Goal: Use online tool/utility: Use online tool/utility

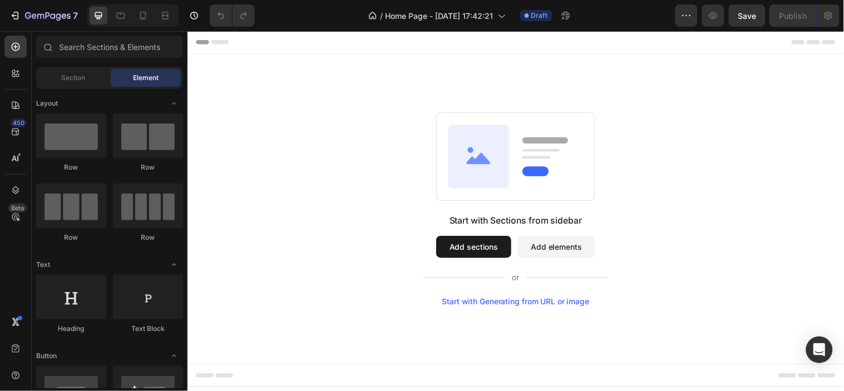
click at [486, 304] on div "Start with Generating from URL or image" at bounding box center [521, 305] width 150 height 9
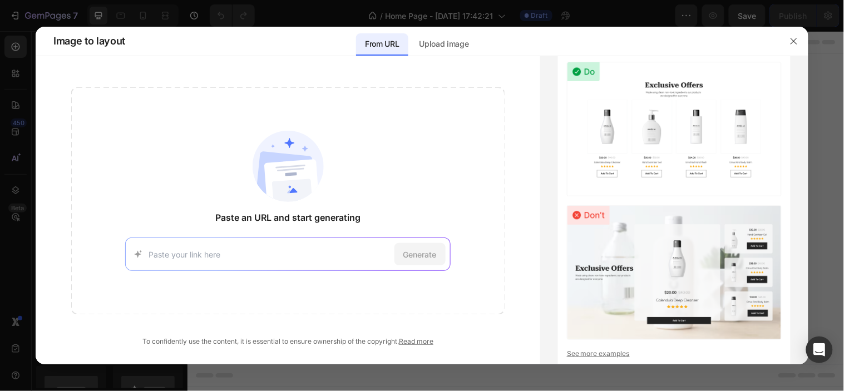
click at [244, 251] on input at bounding box center [268, 255] width 241 height 12
paste input "[URL][DOMAIN_NAME]"
type input "[URL][DOMAIN_NAME]"
click at [410, 250] on span "Generate" at bounding box center [419, 255] width 33 height 12
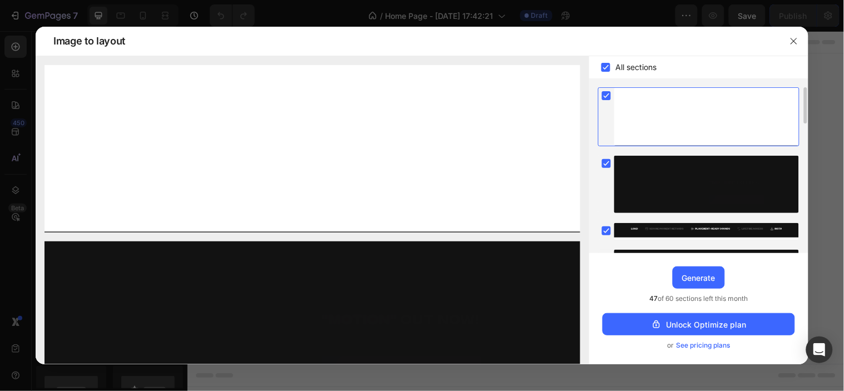
click at [610, 95] on rect at bounding box center [606, 95] width 9 height 9
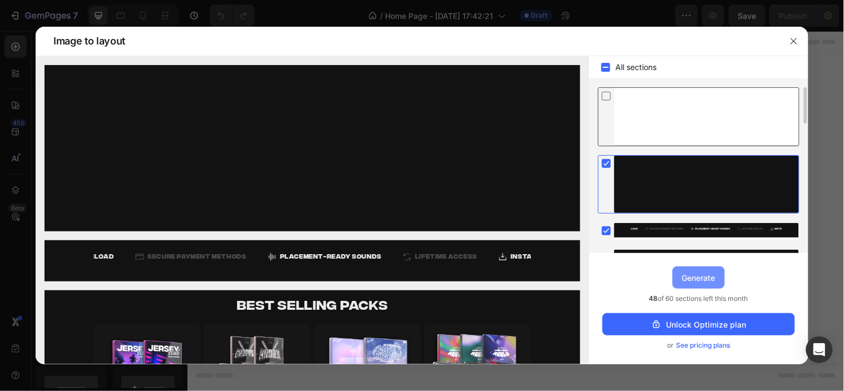
click at [690, 272] on div "Generate" at bounding box center [698, 278] width 33 height 12
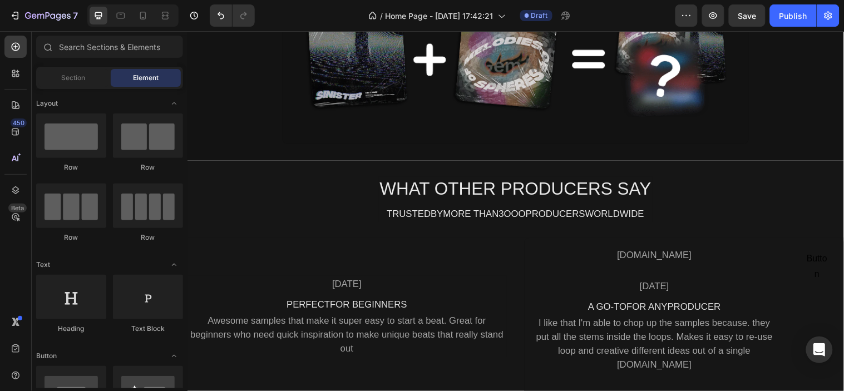
scroll to position [885, 0]
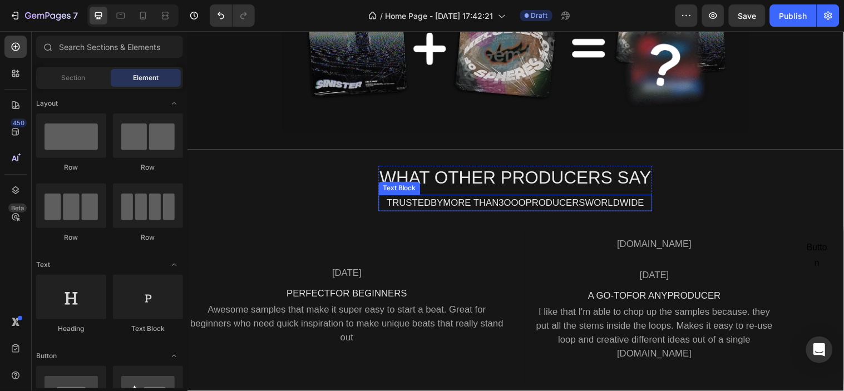
click at [516, 204] on div "TRUSTEDBYMORE THAN3OOOPRODUCERSWORLDWIDE" at bounding box center [520, 205] width 278 height 17
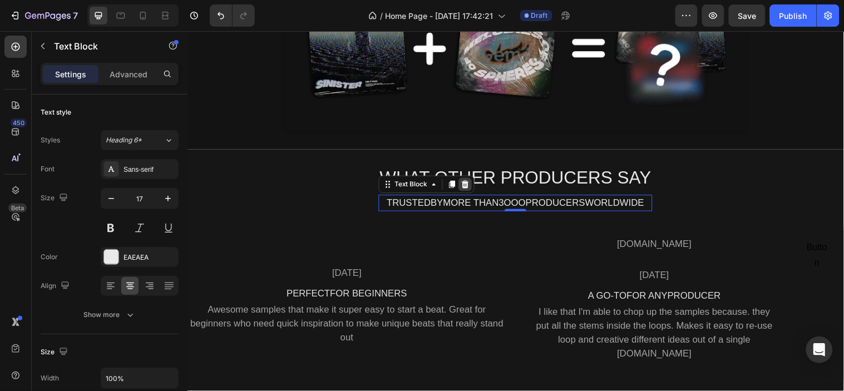
click at [466, 187] on icon at bounding box center [468, 186] width 7 height 8
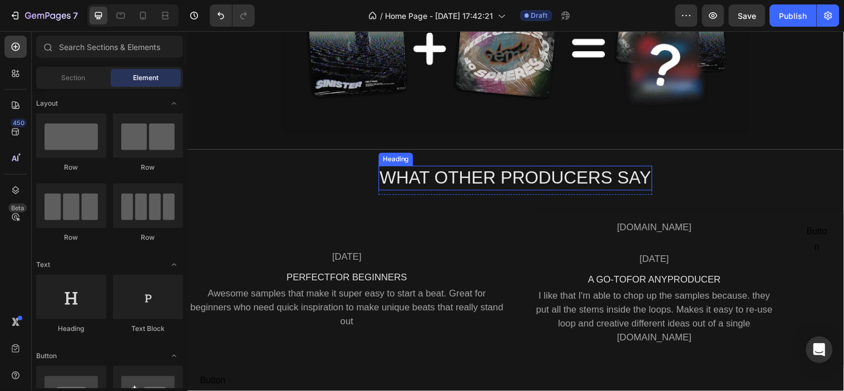
click at [545, 179] on h2 "WHAT OTHER PRODUCERS SAY" at bounding box center [520, 180] width 278 height 26
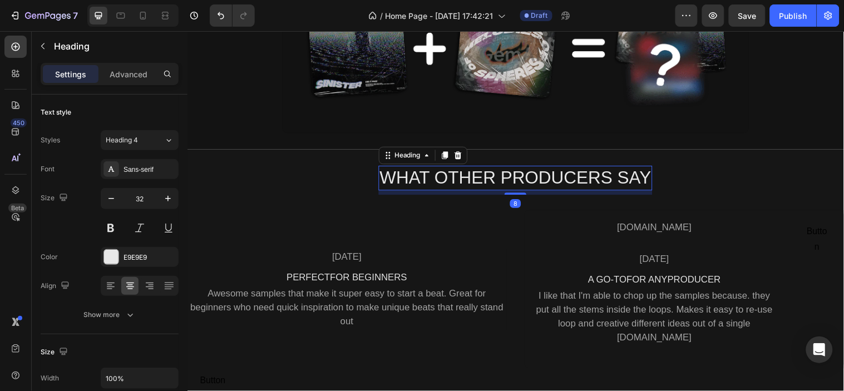
click at [545, 179] on h2 "WHAT OTHER PRODUCERS SAY" at bounding box center [520, 180] width 278 height 26
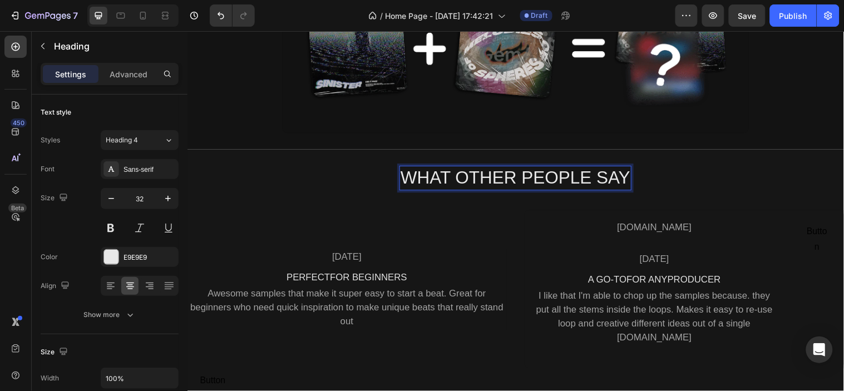
click at [629, 174] on p "WHAT OTHER PEOPLE SAY" at bounding box center [521, 179] width 234 height 23
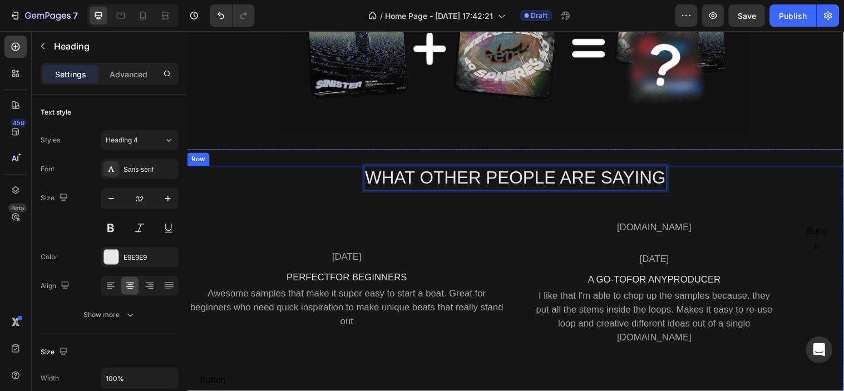
scroll to position [923, 0]
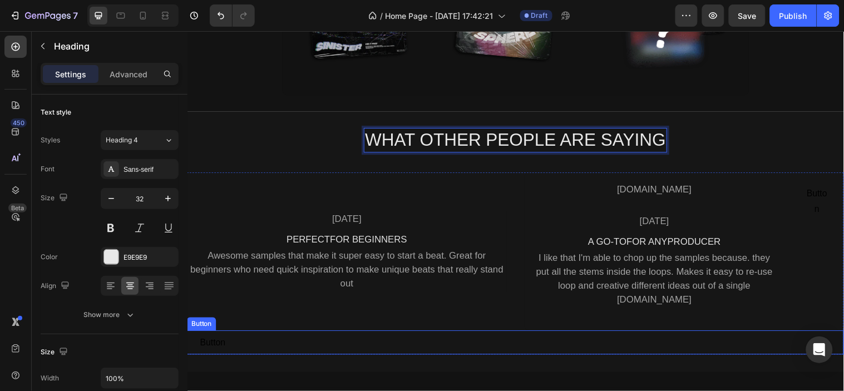
click at [255, 340] on div "Button Button" at bounding box center [520, 347] width 667 height 25
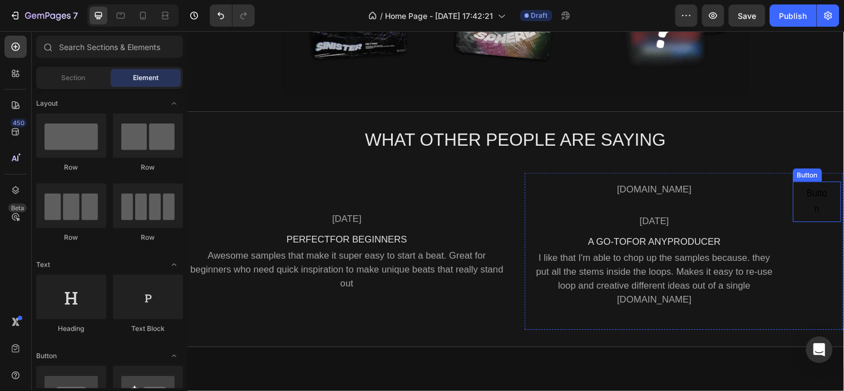
click at [802, 211] on button "Button" at bounding box center [826, 203] width 49 height 41
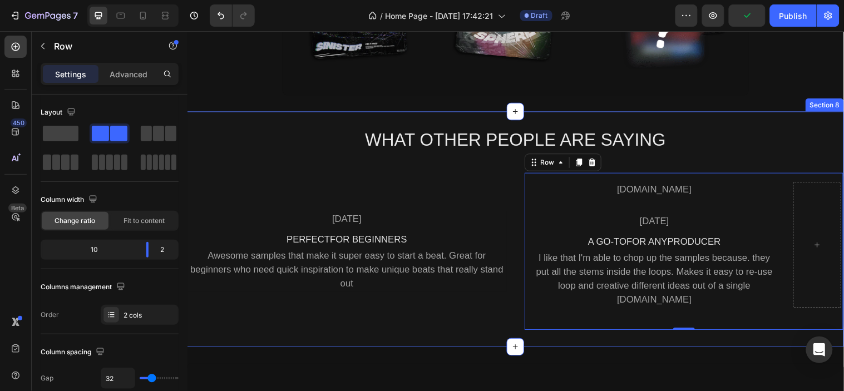
click at [457, 340] on div "WHAT OTHER PEOPLE ARE SAYING Heading Row [DATE] Text Block PERFECTFOR BEGINNERS…" at bounding box center [520, 231] width 667 height 239
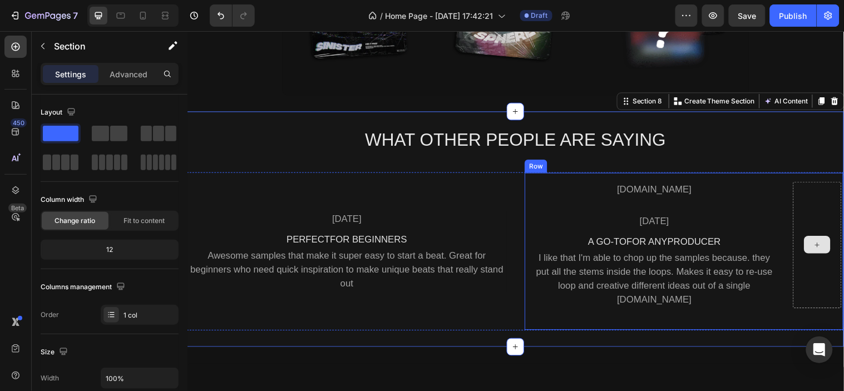
click at [829, 214] on div at bounding box center [826, 247] width 49 height 128
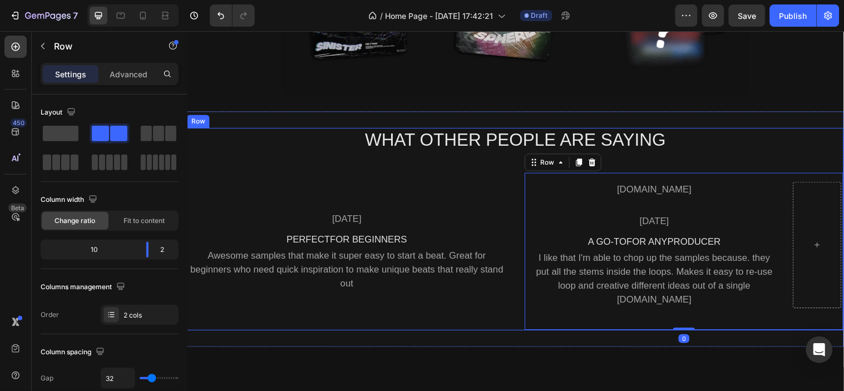
click at [777, 153] on div "WHAT OTHER PEOPLE ARE SAYING Heading Row [DATE] Text Block PERFECTFOR BEGINNERS…" at bounding box center [520, 232] width 667 height 206
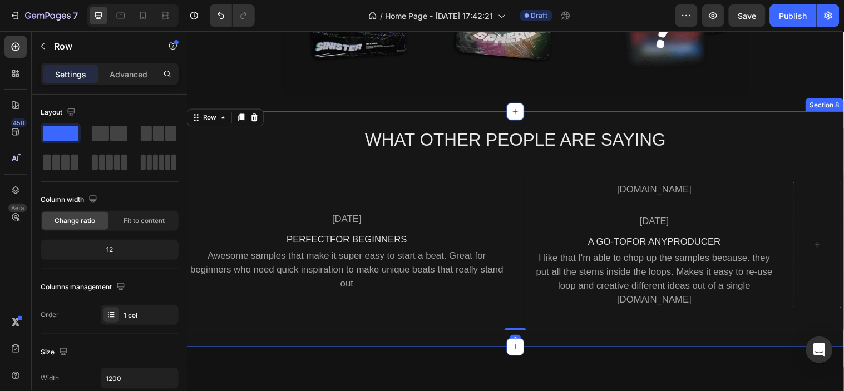
click at [748, 121] on div "WHAT OTHER PEOPLE ARE SAYING Heading Row [DATE] Text Block PERFECTFOR BEGINNERS…" at bounding box center [520, 231] width 667 height 239
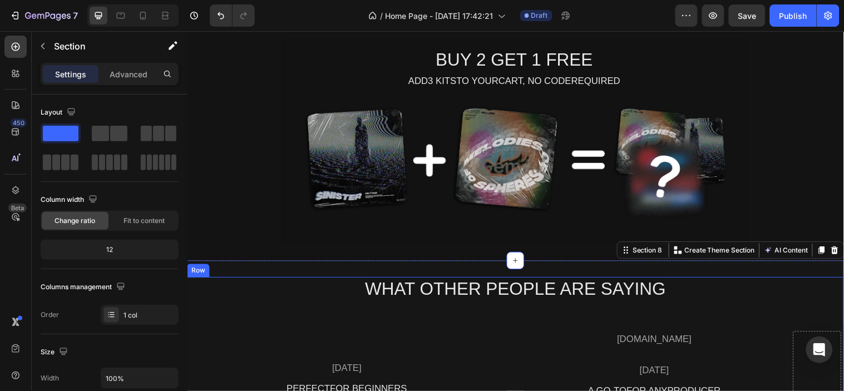
scroll to position [726, 0]
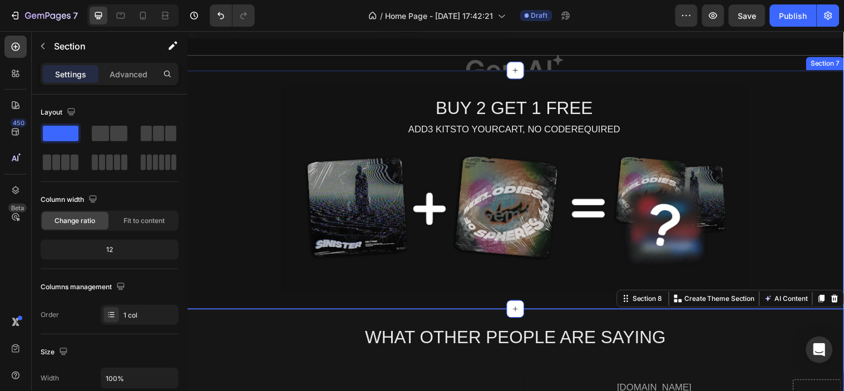
click at [796, 129] on div "BUY 2 GET 1 FREE Heading ADD3 KITSTO YOURCART, NO CODEREQUIRED Text Block Image…" at bounding box center [520, 191] width 667 height 209
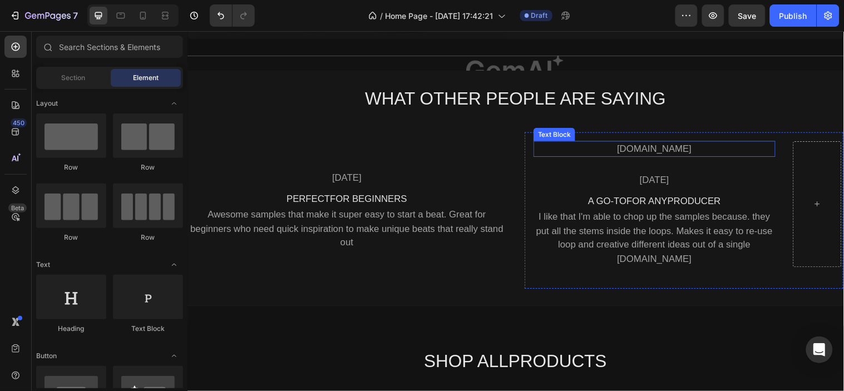
scroll to position [651, 0]
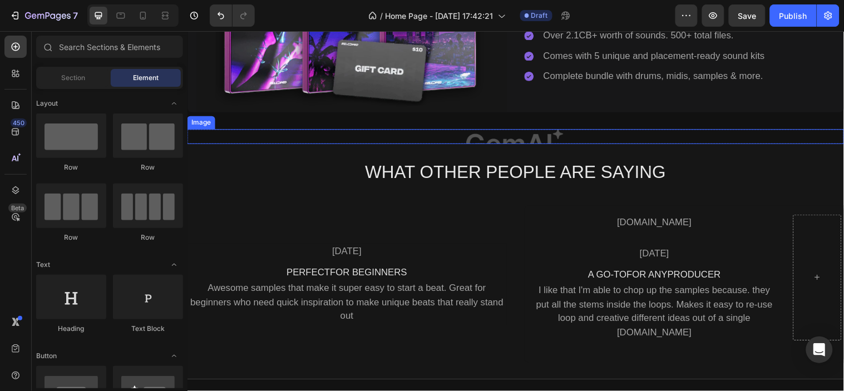
click at [632, 130] on img at bounding box center [520, 138] width 667 height 16
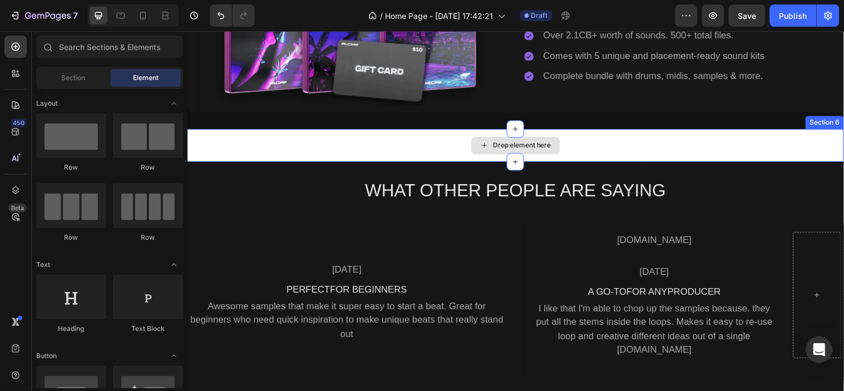
click at [627, 140] on div "Drop element here" at bounding box center [520, 146] width 667 height 33
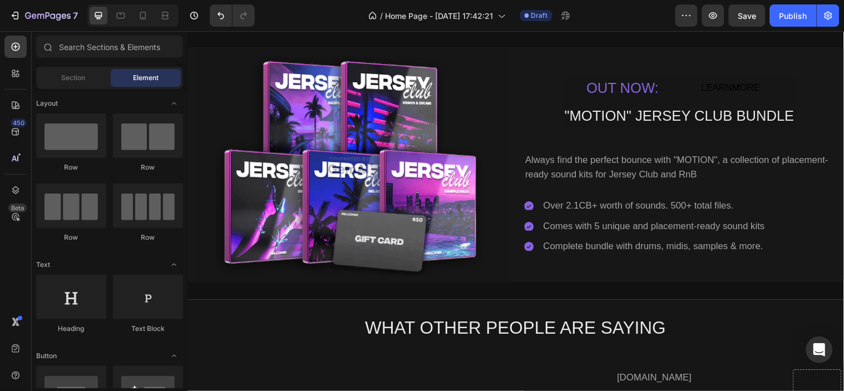
scroll to position [439, 0]
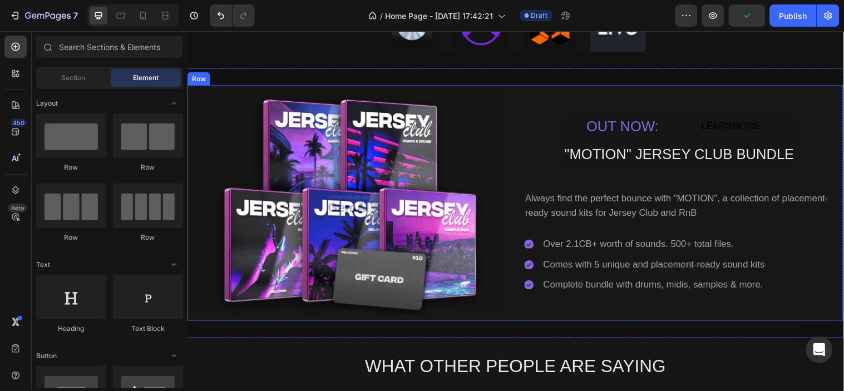
click at [531, 141] on div "OUT NOW: Text Block LEARNMORE Button Row "MOTION" JERSEY CLUB BUNDLE Text Block…" at bounding box center [686, 206] width 315 height 236
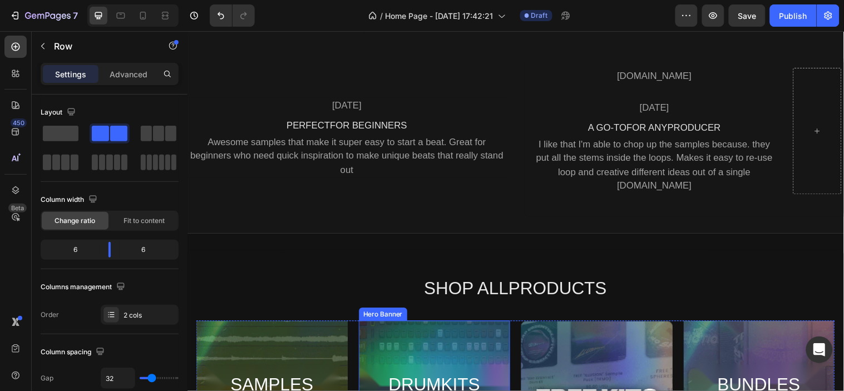
scroll to position [984, 0]
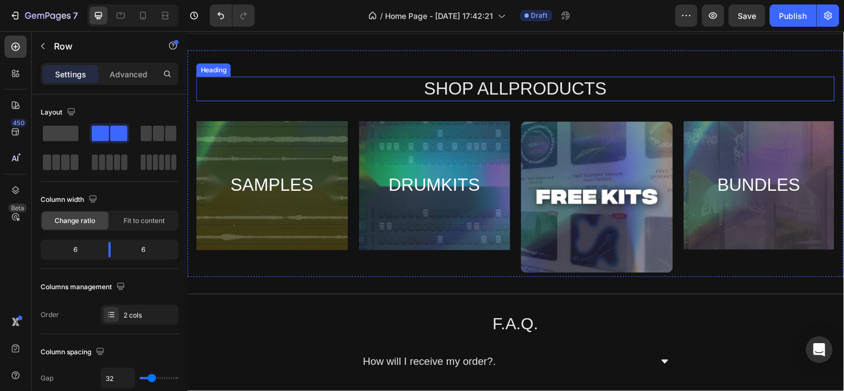
click at [516, 95] on h2 "SHOP ALLPRODUCTS" at bounding box center [520, 90] width 648 height 26
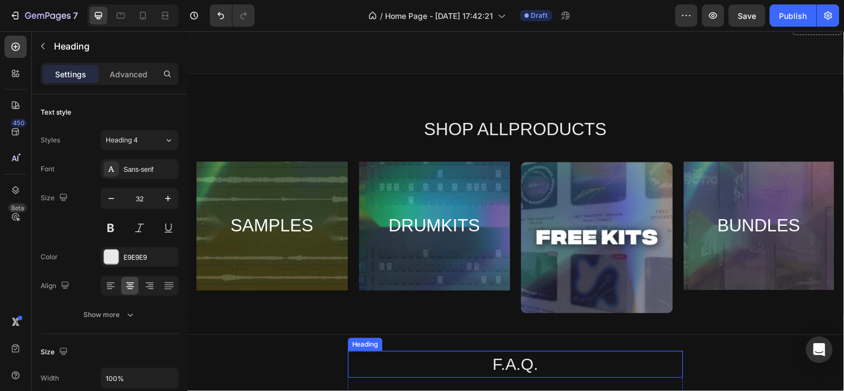
scroll to position [944, 0]
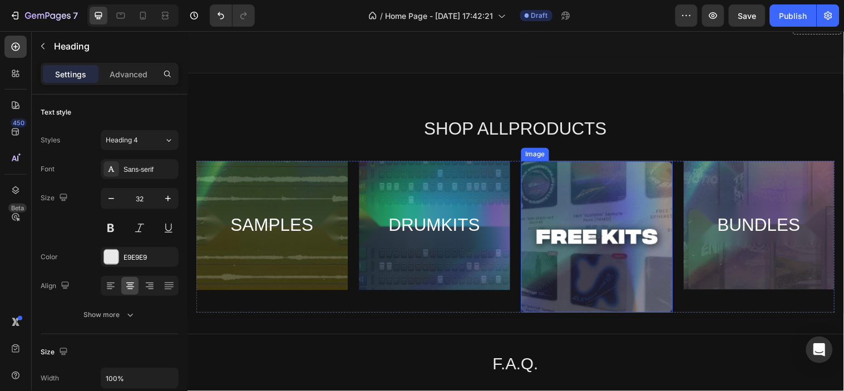
click at [588, 189] on img at bounding box center [603, 239] width 154 height 154
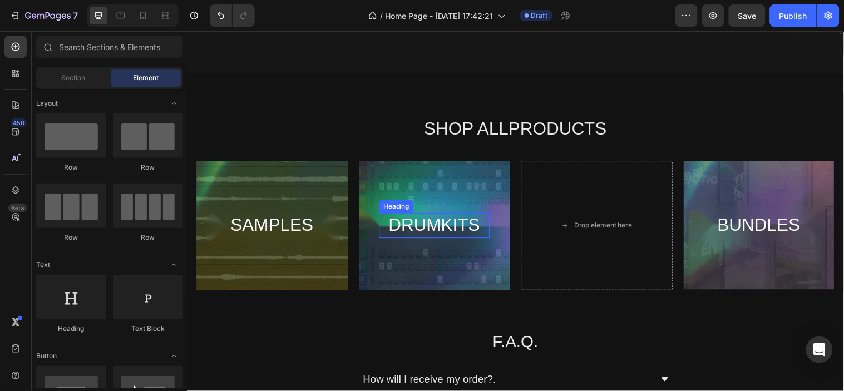
click at [461, 226] on h2 "DRUMKITS" at bounding box center [438, 228] width 112 height 26
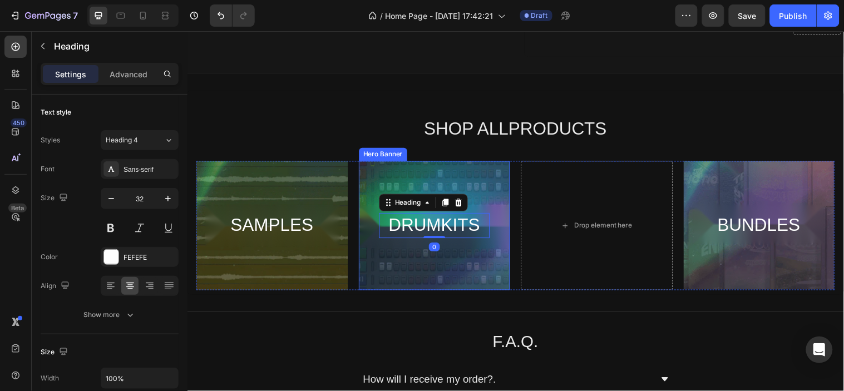
click at [474, 195] on div "Overlay" at bounding box center [438, 227] width 154 height 131
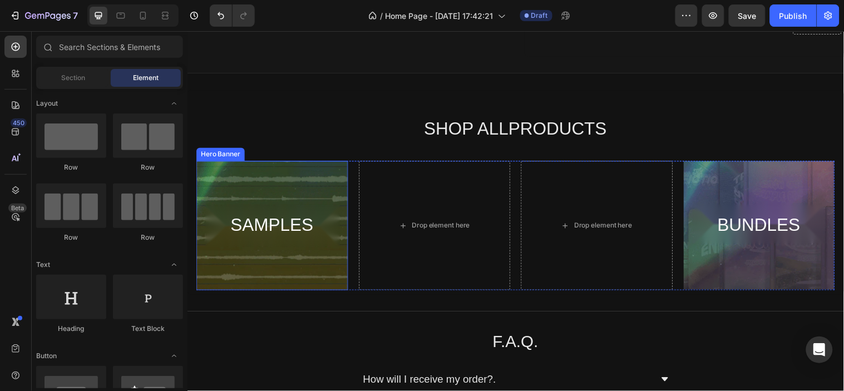
click at [309, 191] on div "Overlay" at bounding box center [273, 227] width 154 height 131
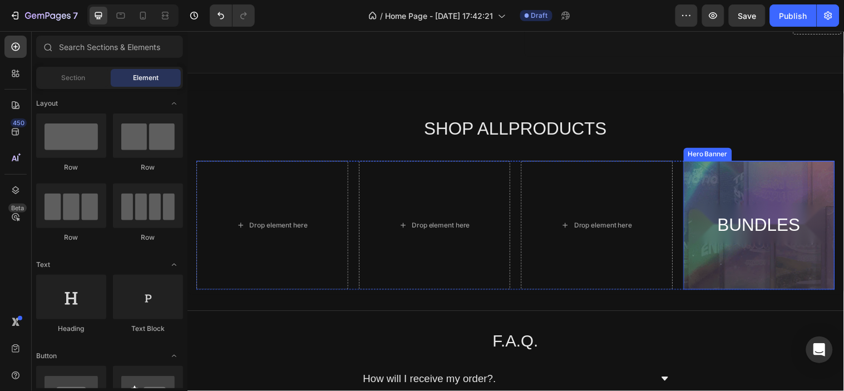
click at [770, 178] on div "Overlay" at bounding box center [768, 227] width 154 height 131
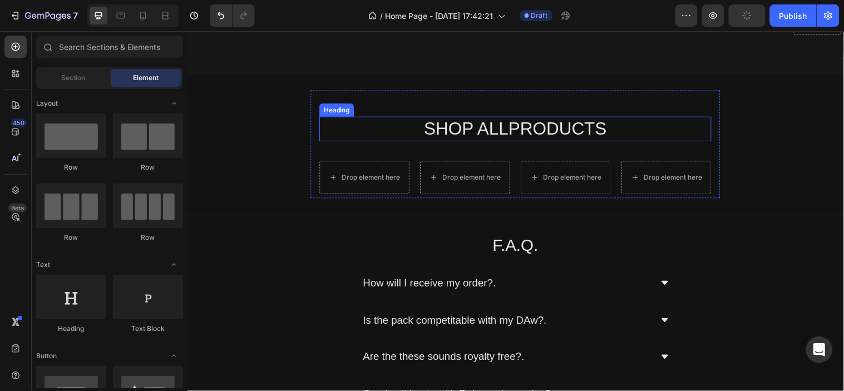
click at [513, 130] on h2 "SHOP ALLPRODUCTS" at bounding box center [520, 130] width 398 height 26
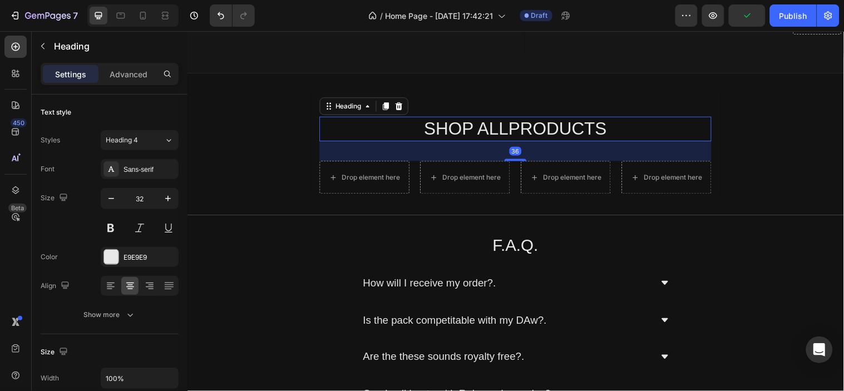
click at [511, 130] on h2 "SHOP ALLPRODUCTS" at bounding box center [520, 130] width 398 height 26
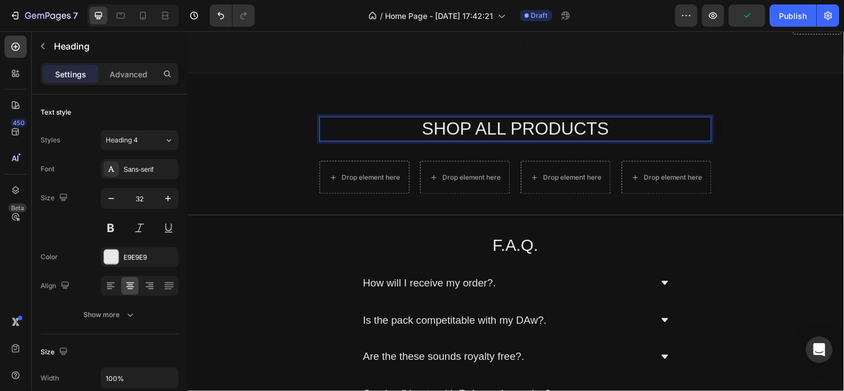
click at [608, 122] on p "SHOP ALL PRODUCTS" at bounding box center [521, 129] width 396 height 23
click at [510, 128] on p "SHOP ALL PRODUCTS" at bounding box center [521, 129] width 396 height 23
click at [606, 125] on p "SHOP PRODUCTS" at bounding box center [521, 129] width 396 height 23
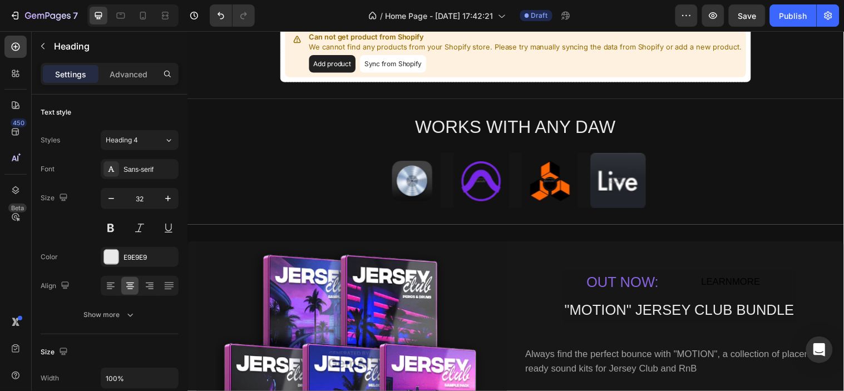
scroll to position [280, 0]
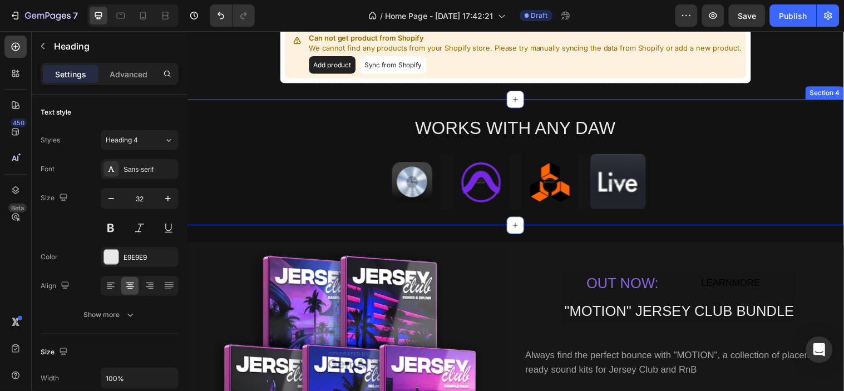
click at [701, 133] on div "WORKS WITH ANY DAW Heading Image Image Image Image Row Row" at bounding box center [520, 164] width 667 height 95
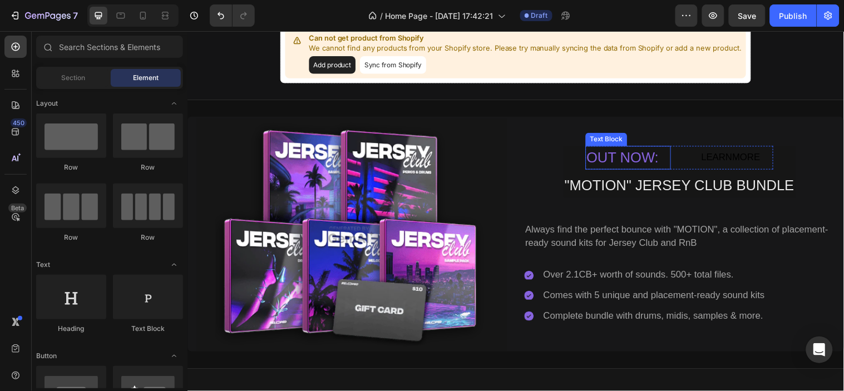
scroll to position [75, 0]
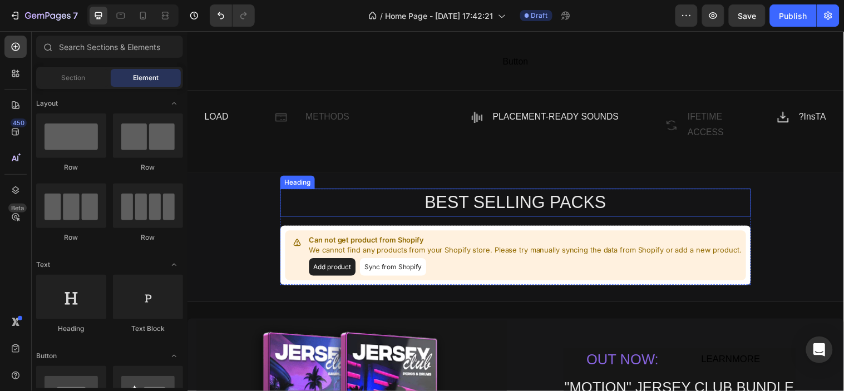
click at [480, 204] on h2 "BEST SELLING PACKS" at bounding box center [520, 205] width 478 height 28
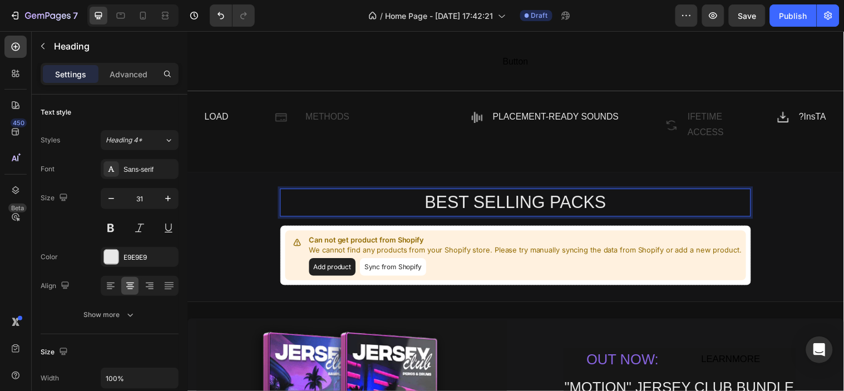
click at [480, 204] on h2 "BEST SELLING PACKS" at bounding box center [520, 205] width 478 height 28
click at [480, 204] on p "BEST SELLING PACKS" at bounding box center [520, 205] width 476 height 26
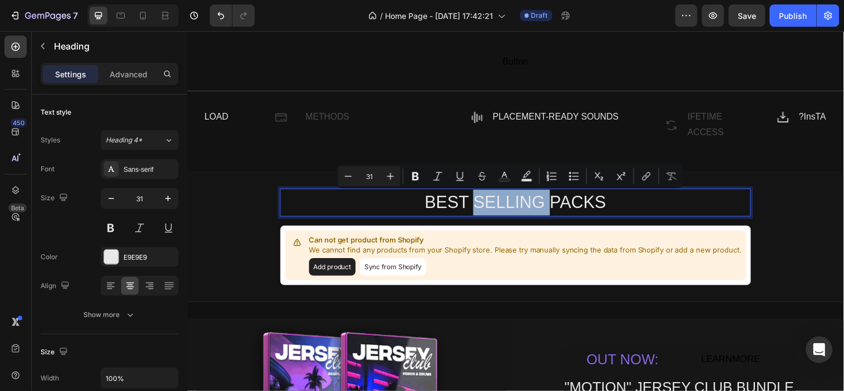
click at [480, 204] on p "BEST SELLING PACKS" at bounding box center [520, 205] width 476 height 26
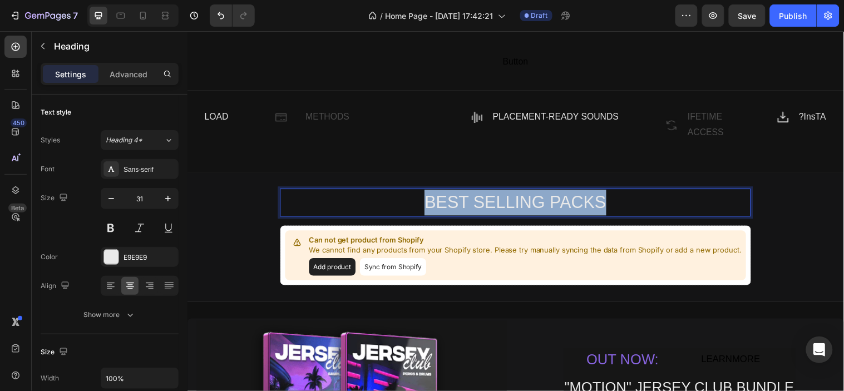
click at [480, 204] on p "BEST SELLING PACKS" at bounding box center [520, 205] width 476 height 26
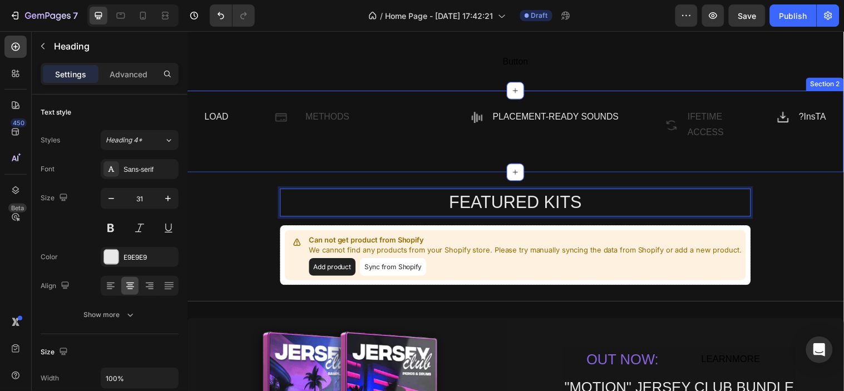
click at [418, 102] on div "LOAD Text Block Icon METHODS Text Block Row Row Icon PLACEMENT-READY SOUNDS Tex…" at bounding box center [520, 132] width 667 height 83
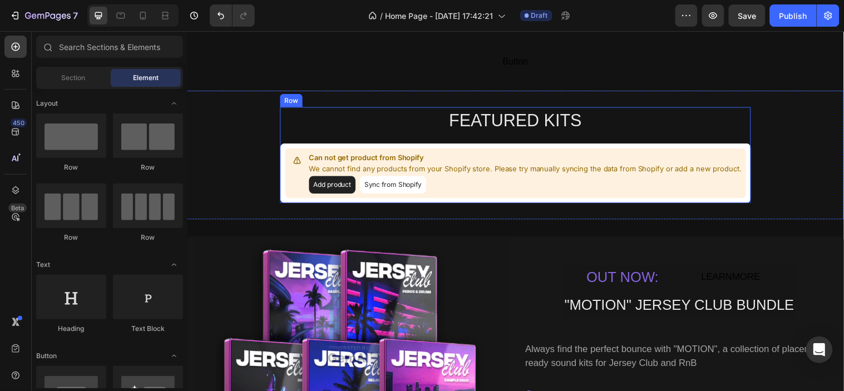
scroll to position [0, 0]
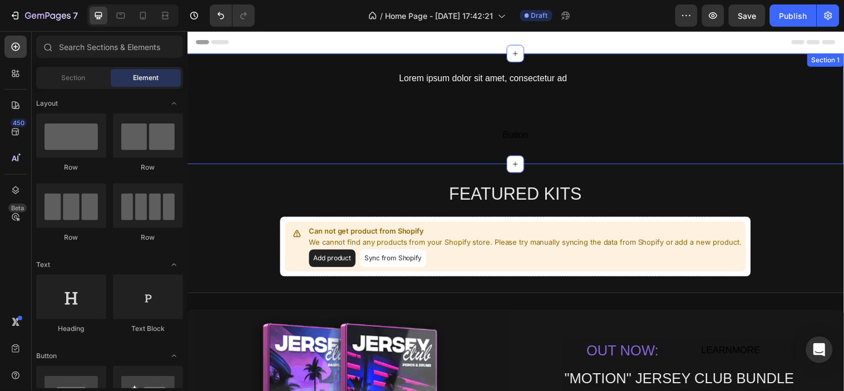
click at [299, 100] on div "Lorem ipsum dolor sit amet, consectetur ad Text Block Button Button Row" at bounding box center [520, 109] width 667 height 79
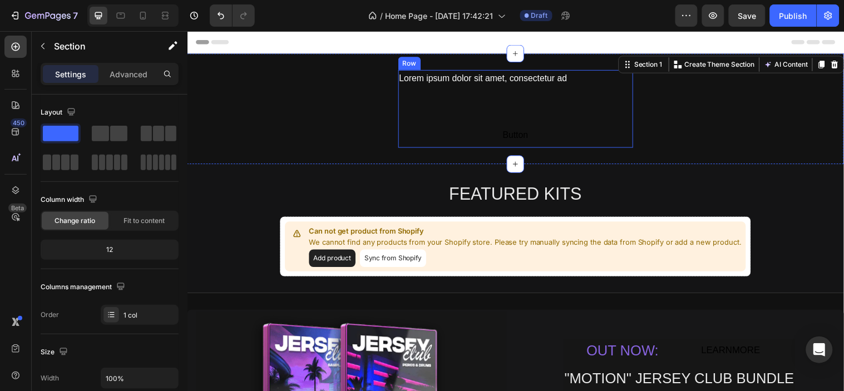
click at [527, 116] on div "Lorem ipsum dolor sit amet, consectetur ad Text Block Button Button" at bounding box center [520, 109] width 239 height 79
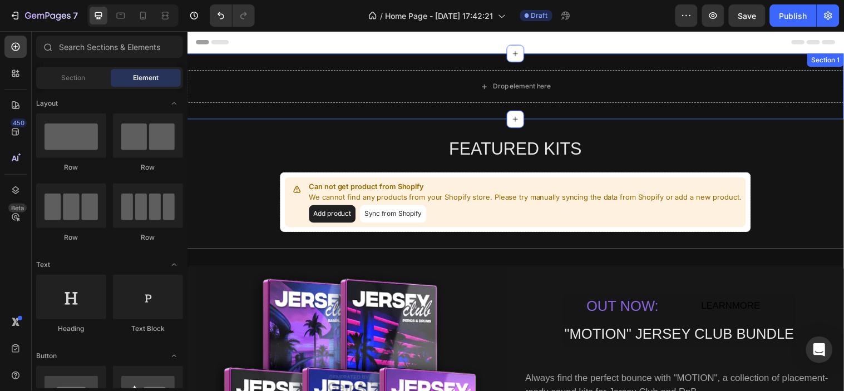
click at [257, 63] on div "Drop element here Section 1" at bounding box center [520, 86] width 667 height 67
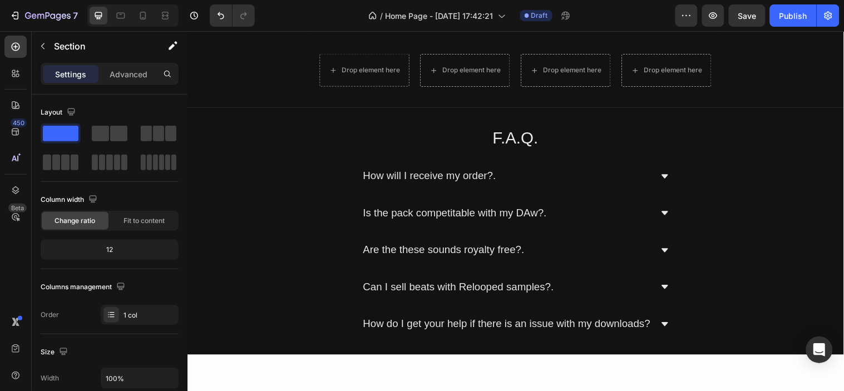
scroll to position [797, 0]
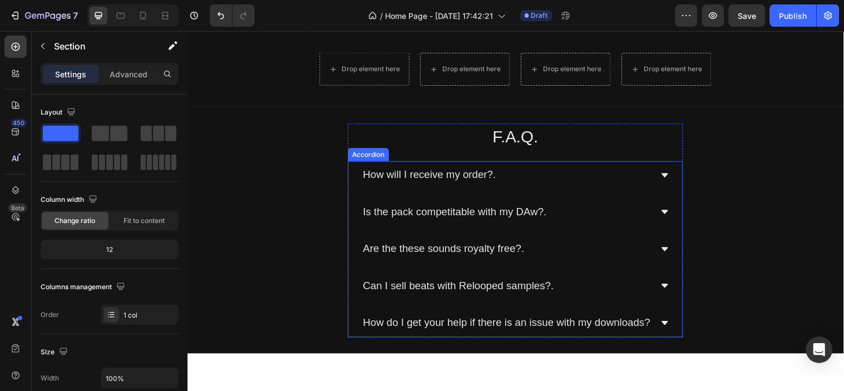
click at [670, 290] on icon at bounding box center [672, 289] width 9 height 9
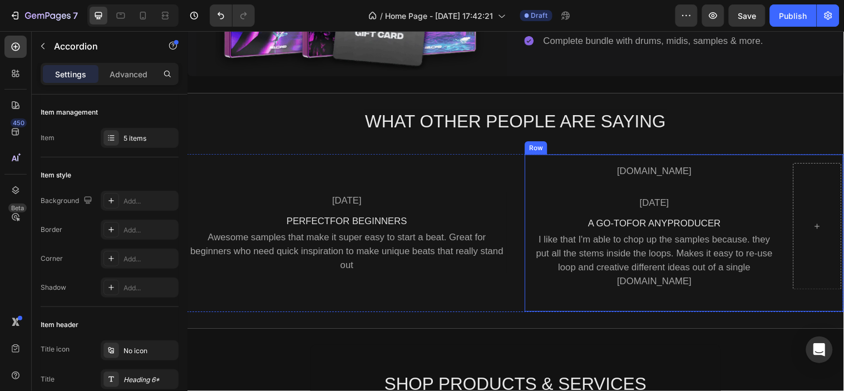
scroll to position [430, 0]
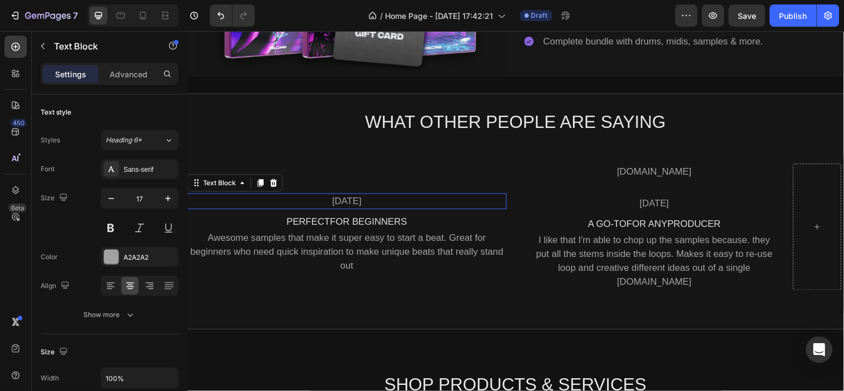
click at [409, 196] on div "[DATE]" at bounding box center [349, 203] width 325 height 17
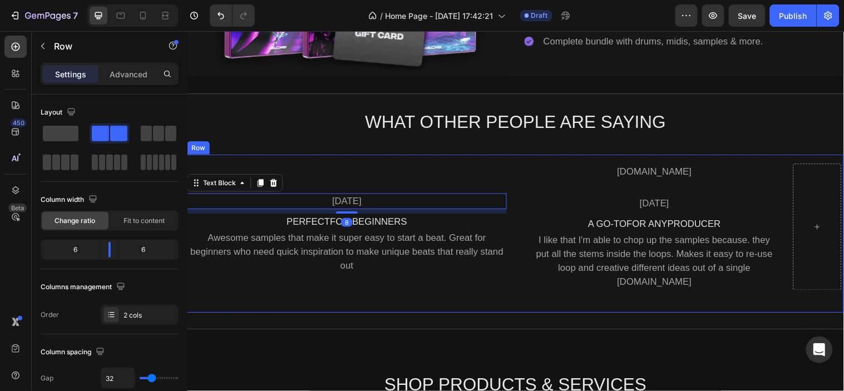
click at [384, 172] on div "[DATE] Text Block 8 PERFECTFOR BEGINNERS Text Block Awesome samples that make i…" at bounding box center [349, 236] width 325 height 161
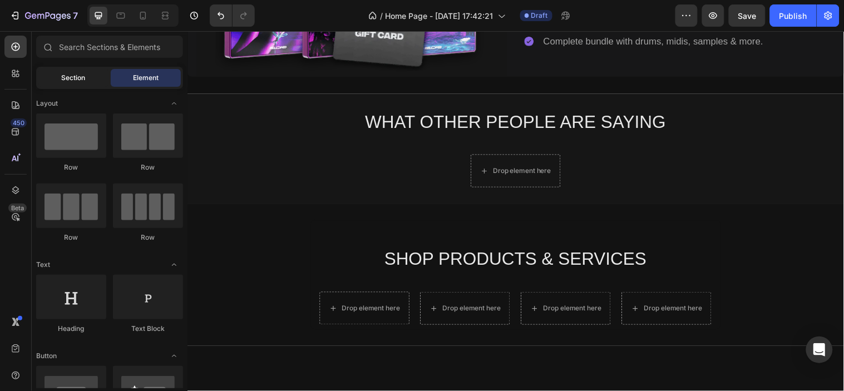
click at [78, 75] on span "Section" at bounding box center [74, 78] width 24 height 10
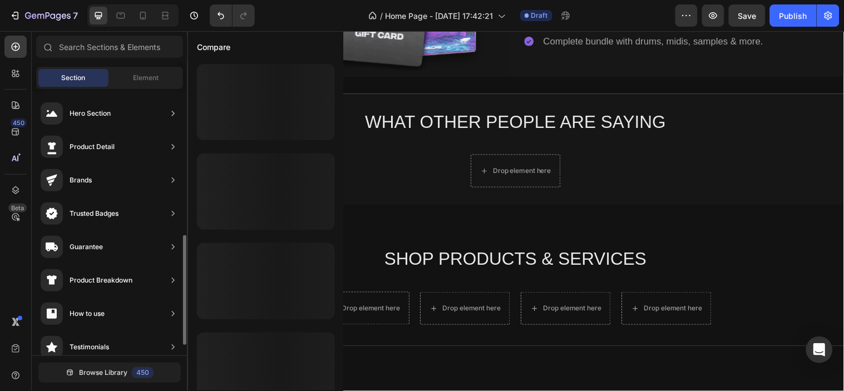
scroll to position [103, 0]
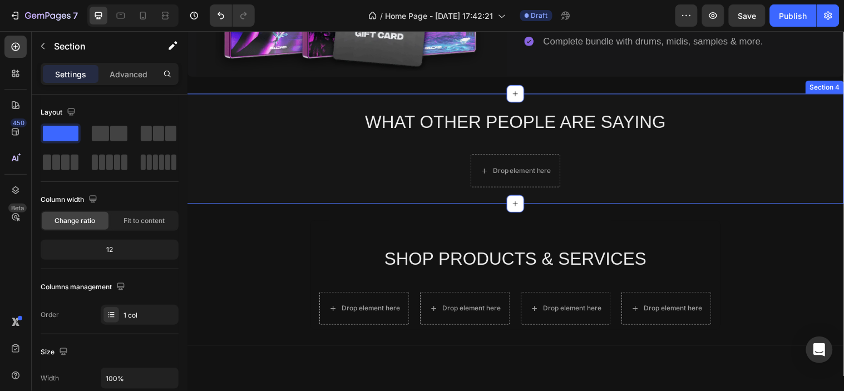
click at [309, 155] on div "WHAT OTHER PEOPLE ARE SAYING Heading Row Drop element here Row Row" at bounding box center [520, 150] width 667 height 79
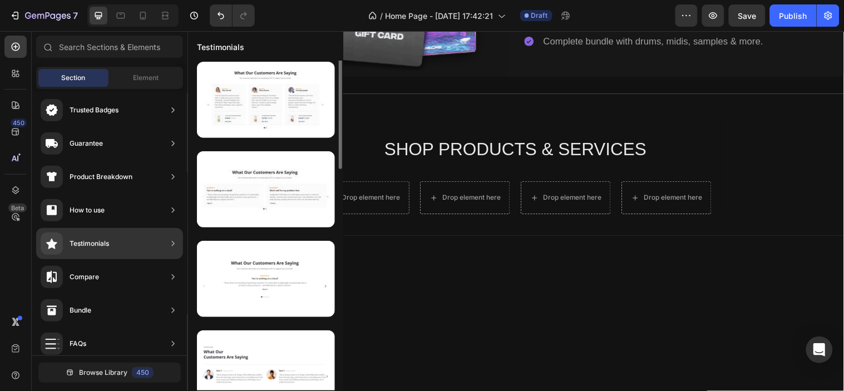
scroll to position [0, 0]
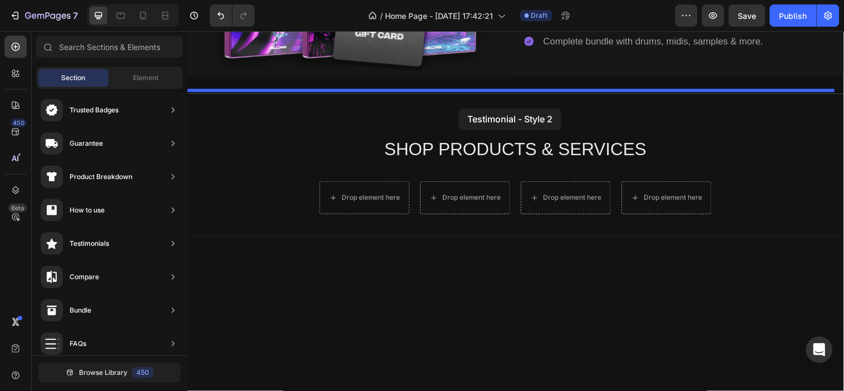
drag, startPoint x: 477, startPoint y: 228, endPoint x: 462, endPoint y: 109, distance: 119.9
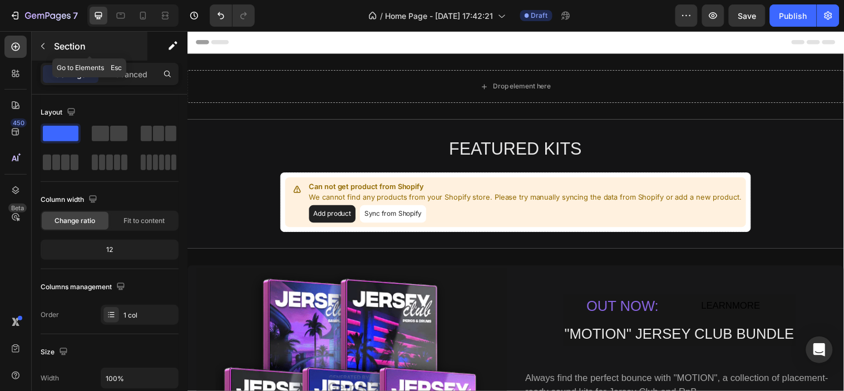
click at [41, 46] on icon "button" at bounding box center [42, 46] width 9 height 9
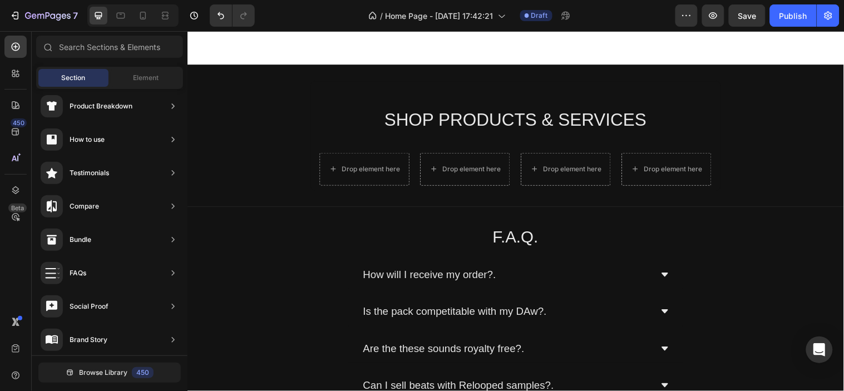
scroll to position [808, 0]
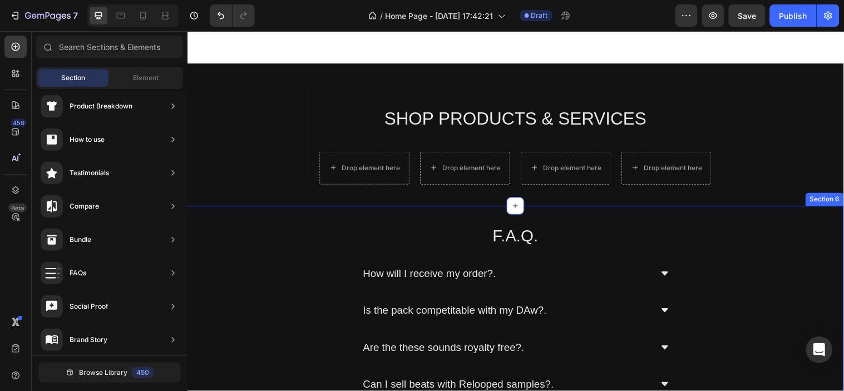
click at [281, 244] on div "F.A.Q. Heading How will I receive my order?. Is the pack competitable with my D…" at bounding box center [520, 333] width 667 height 217
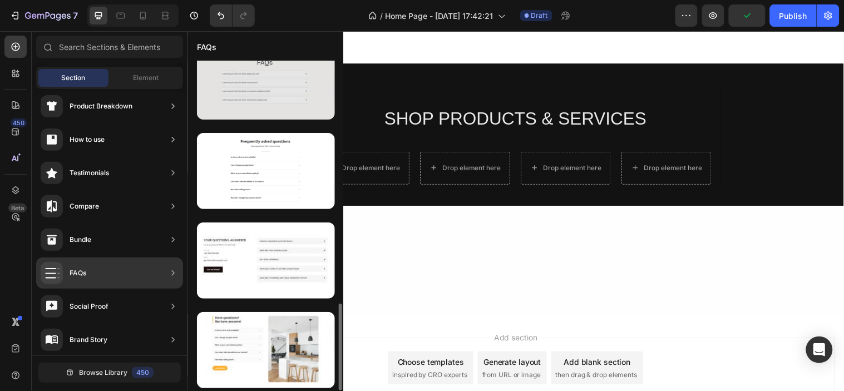
scroll to position [916, 0]
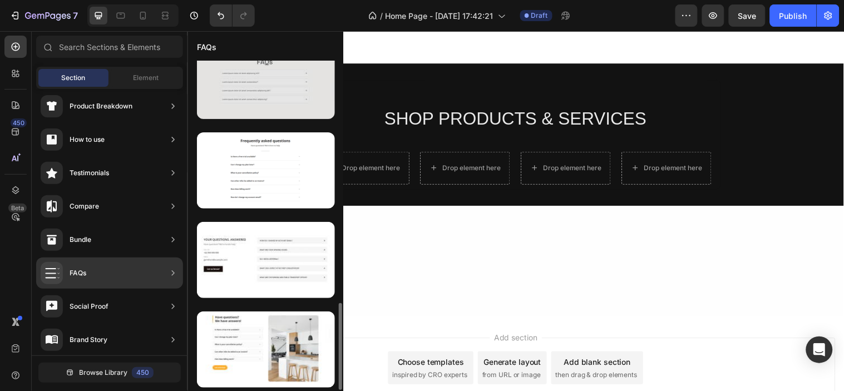
click at [272, 265] on div at bounding box center [266, 260] width 138 height 76
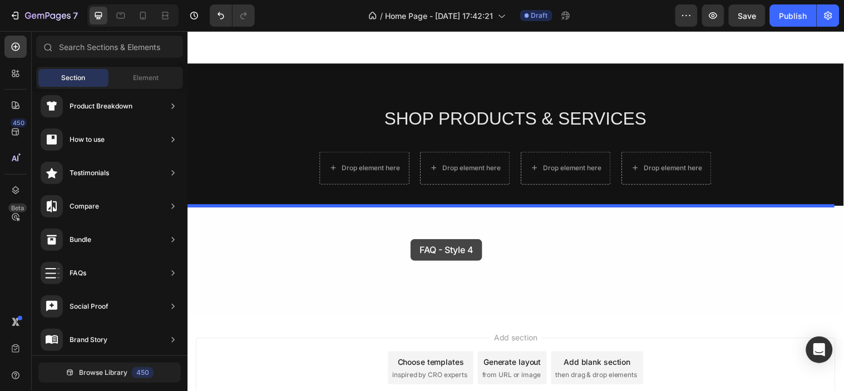
drag, startPoint x: 459, startPoint y: 295, endPoint x: 414, endPoint y: 242, distance: 70.2
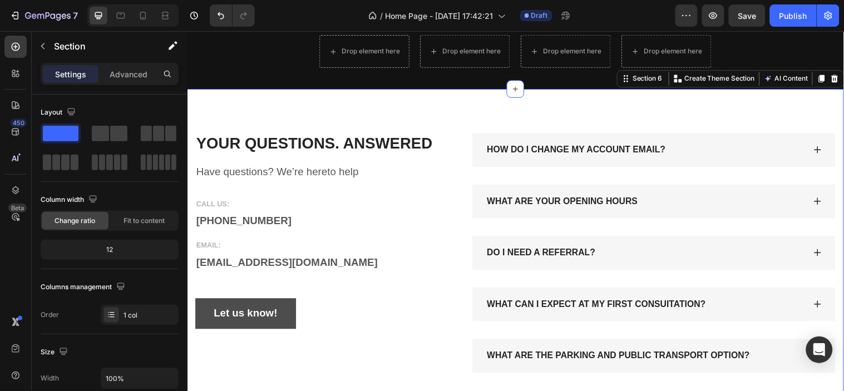
scroll to position [946, 0]
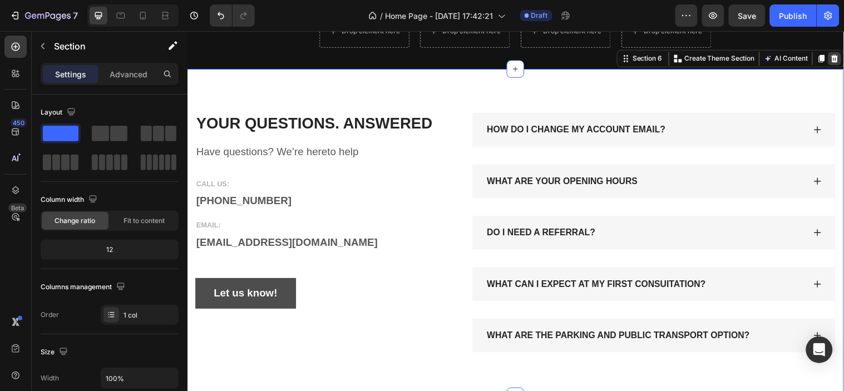
click at [841, 62] on icon at bounding box center [844, 58] width 7 height 8
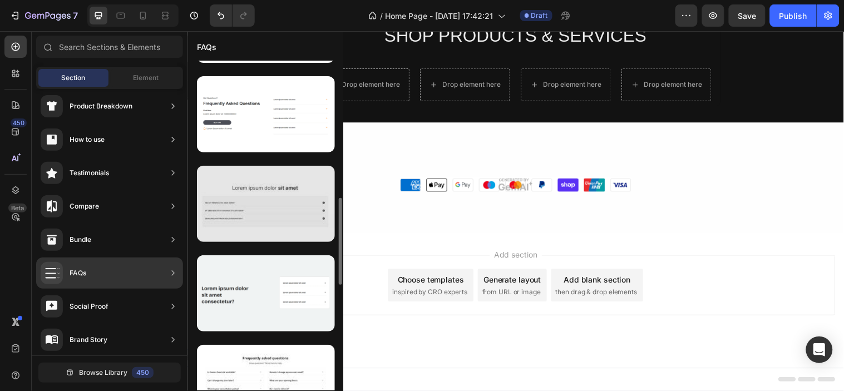
scroll to position [547, 0]
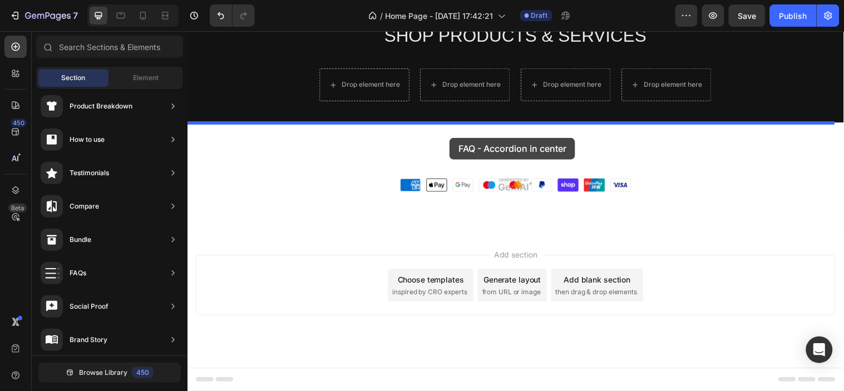
drag, startPoint x: 460, startPoint y: 220, endPoint x: 453, endPoint y: 139, distance: 80.9
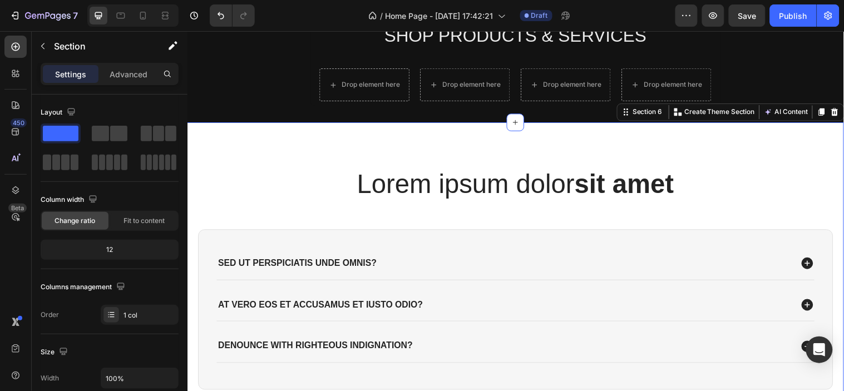
scroll to position [946, 0]
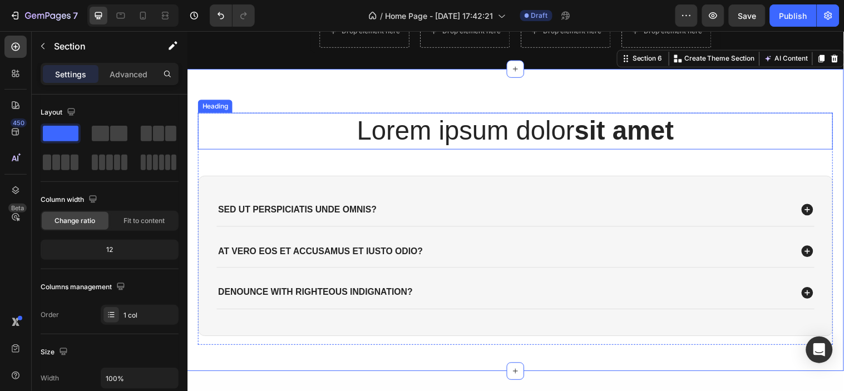
click at [441, 129] on h2 "Lorem ipsum dolor sit amet" at bounding box center [520, 131] width 645 height 37
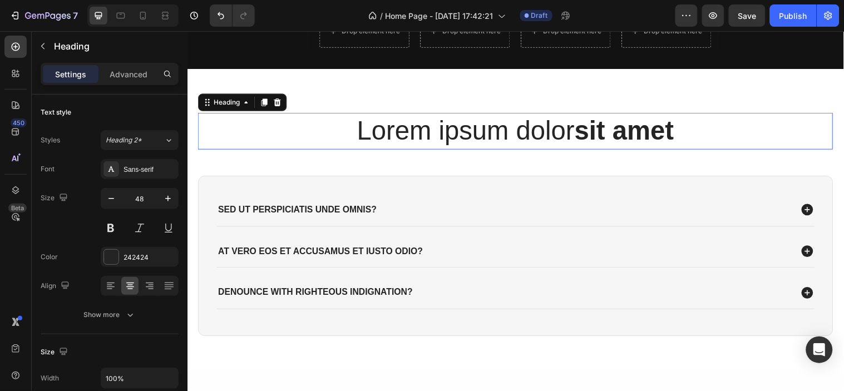
click at [441, 129] on p "Lorem ipsum dolor sit amet" at bounding box center [520, 132] width 643 height 34
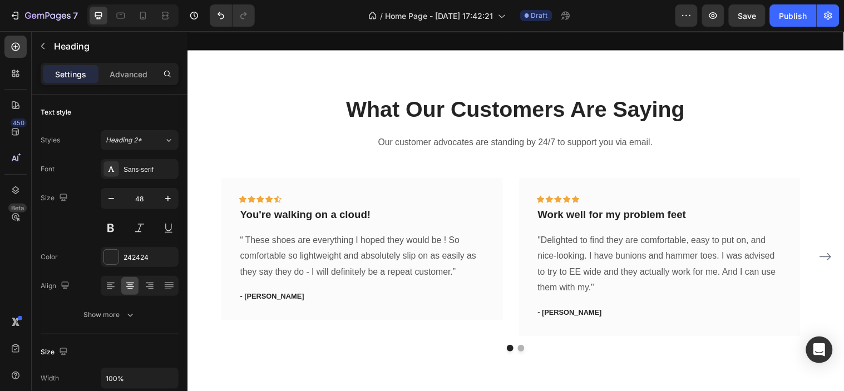
scroll to position [474, 0]
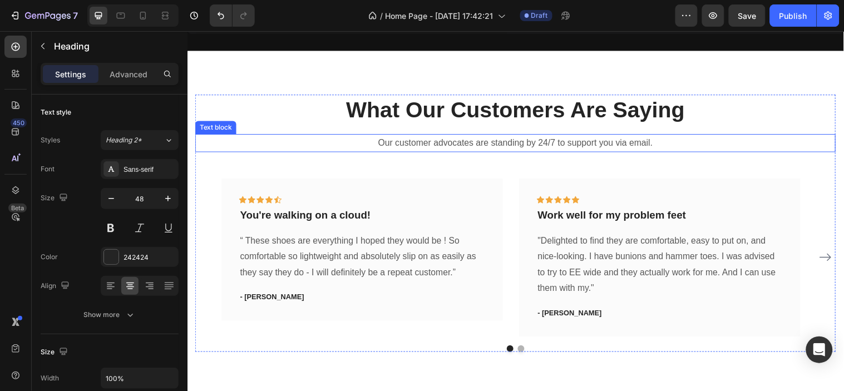
click at [575, 138] on p "Our customer advocates are standing by 24/7 to support you via email." at bounding box center [520, 144] width 648 height 16
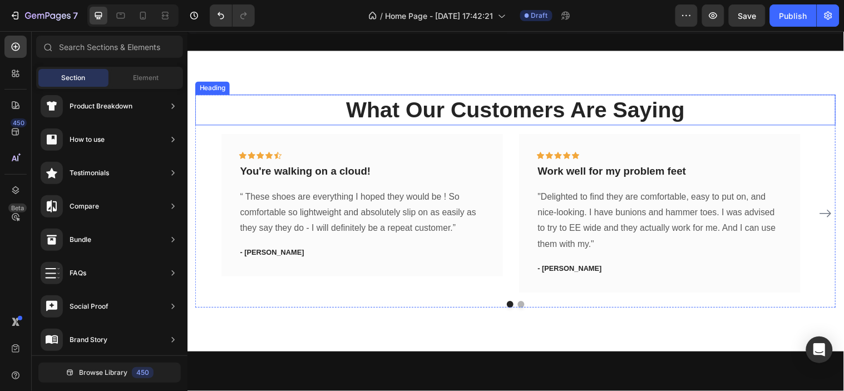
click at [521, 108] on p "What Our Customers Are Saying" at bounding box center [520, 110] width 648 height 29
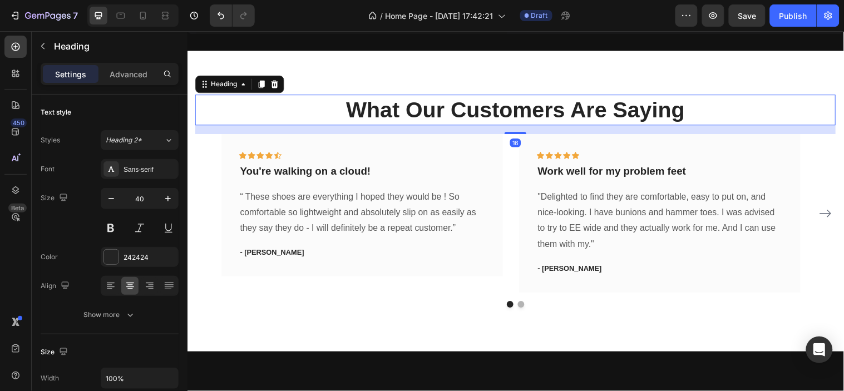
click at [521, 108] on p "What Our Customers Are Saying" at bounding box center [520, 110] width 648 height 29
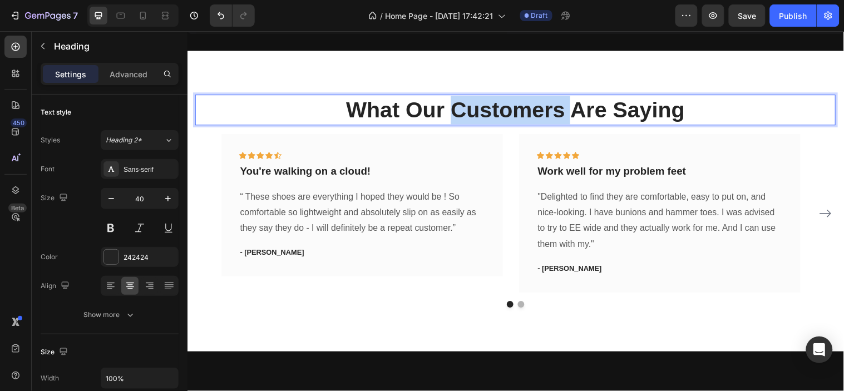
click at [521, 108] on p "What Our Customers Are Saying" at bounding box center [520, 110] width 648 height 29
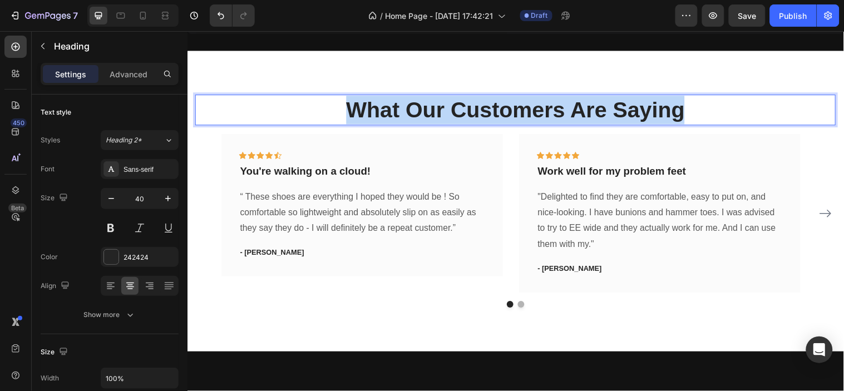
click at [521, 108] on p "What Our Customers Are Saying" at bounding box center [520, 110] width 648 height 29
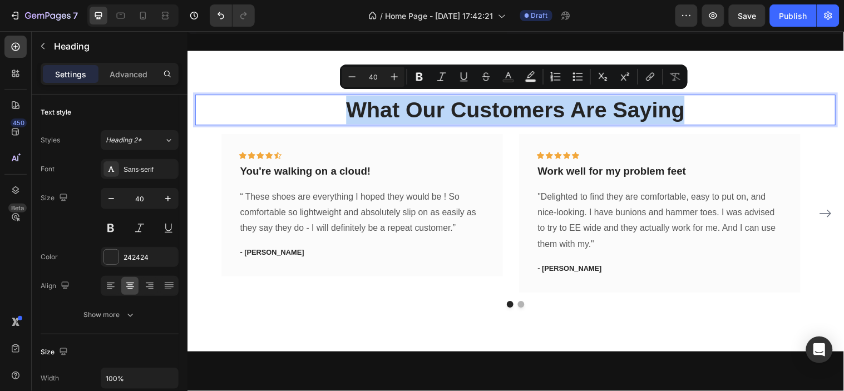
click at [521, 108] on p "What Our Customers Are Saying" at bounding box center [520, 110] width 648 height 29
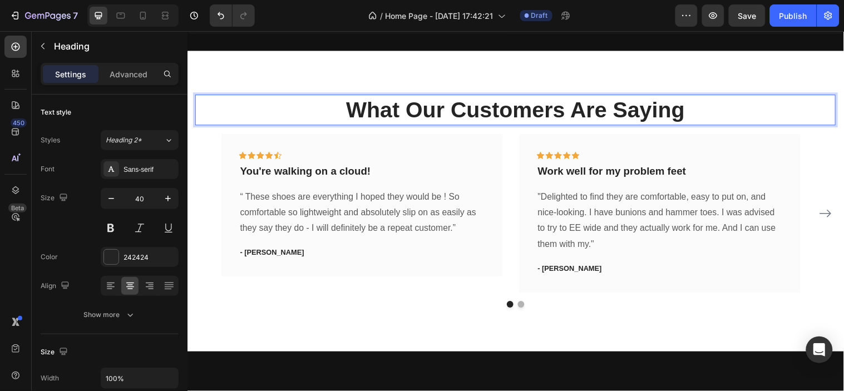
click at [563, 108] on p "What Our Customers Are Saying" at bounding box center [520, 110] width 648 height 29
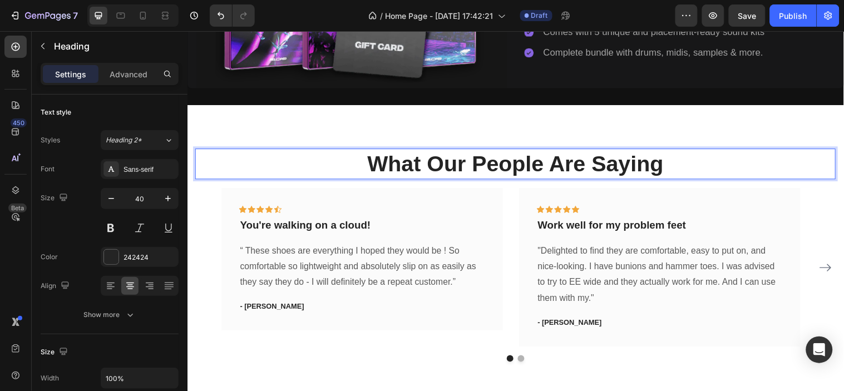
scroll to position [398, 0]
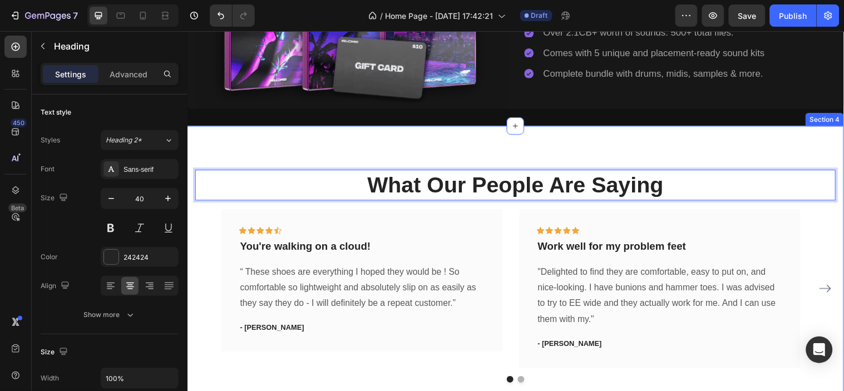
click at [512, 136] on div "What Our People Are Saying Heading 16 Icon Icon Icon Icon Icon Row You're walki…" at bounding box center [520, 279] width 667 height 305
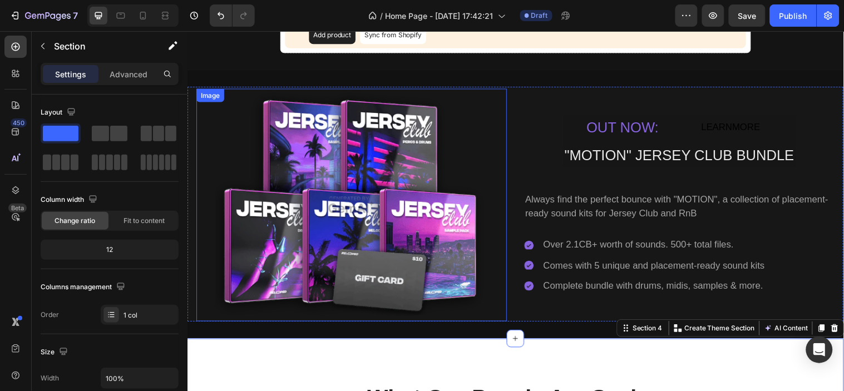
scroll to position [181, 0]
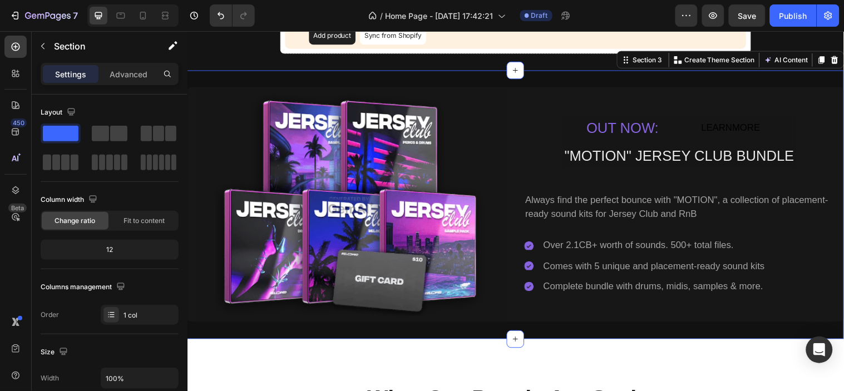
click at [346, 75] on div "Image OUT NOW: Text Block LEARNMORE Button Row "MOTION" JERSEY CLUB BUNDLE Text…" at bounding box center [520, 206] width 667 height 273
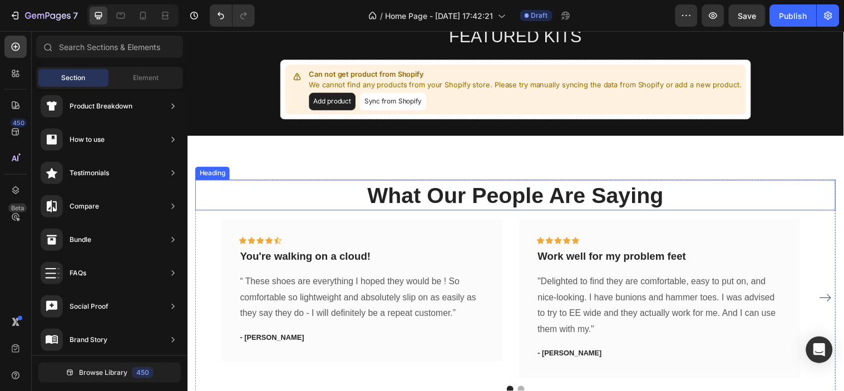
scroll to position [0, 0]
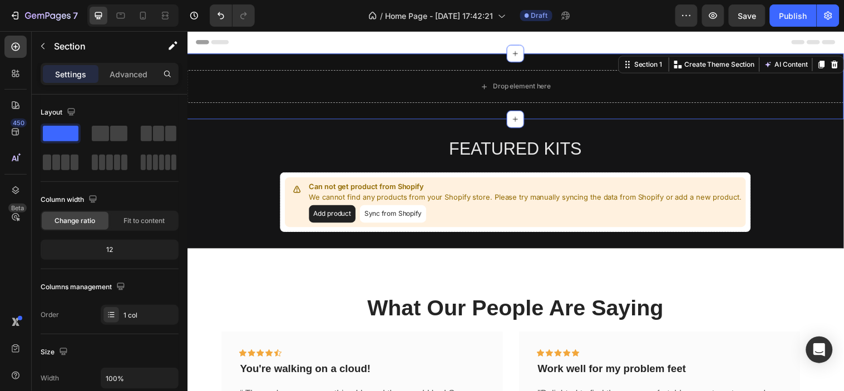
click at [315, 61] on div "Drop element here Section 1 You can create reusable sections Create Theme Secti…" at bounding box center [520, 86] width 667 height 67
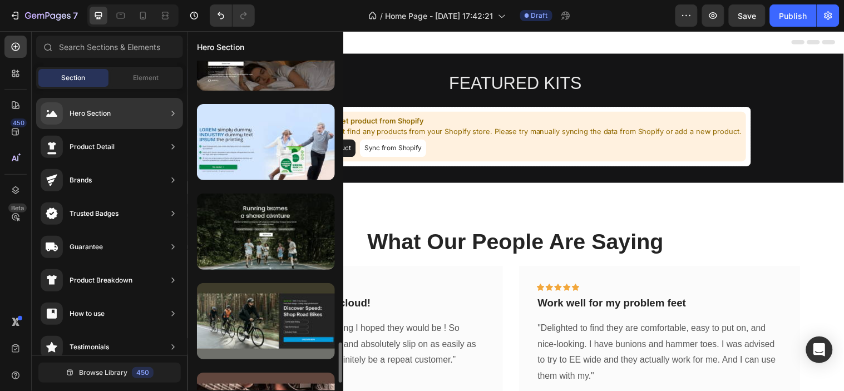
scroll to position [2289, 0]
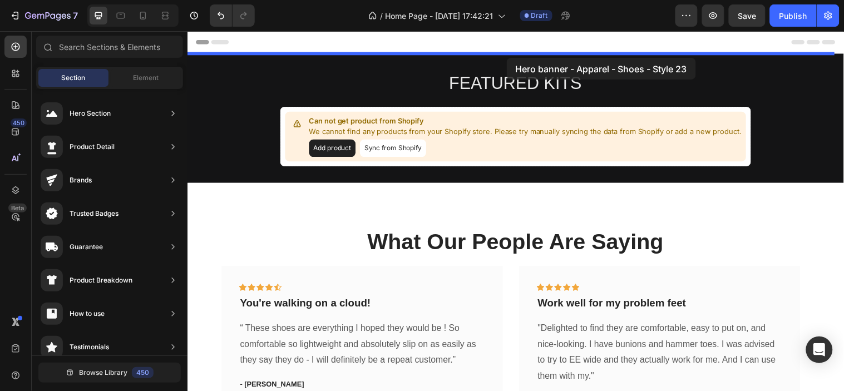
drag, startPoint x: 493, startPoint y: 281, endPoint x: 511, endPoint y: 58, distance: 224.3
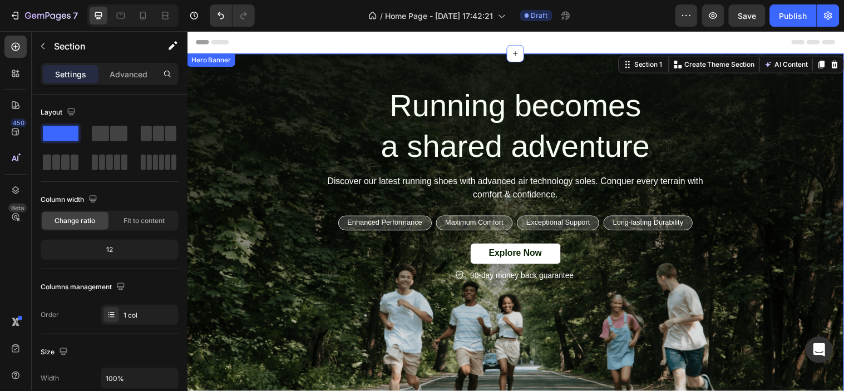
click at [798, 192] on div "Running becomes a shared adventure Heading Discover our latest running shoes wi…" at bounding box center [520, 186] width 651 height 202
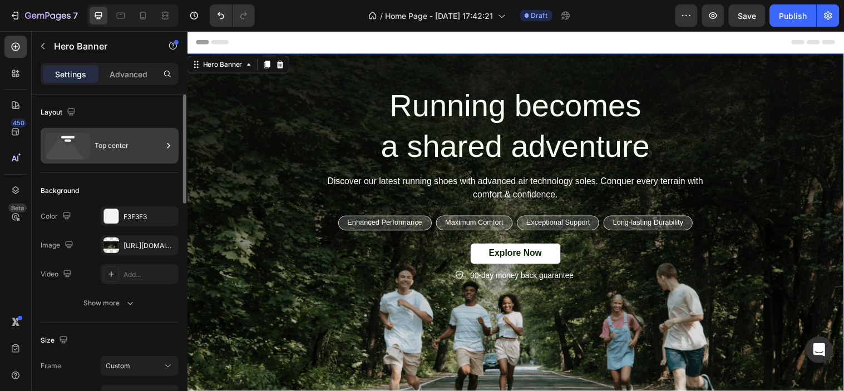
click at [96, 143] on div "Top center" at bounding box center [129, 146] width 68 height 26
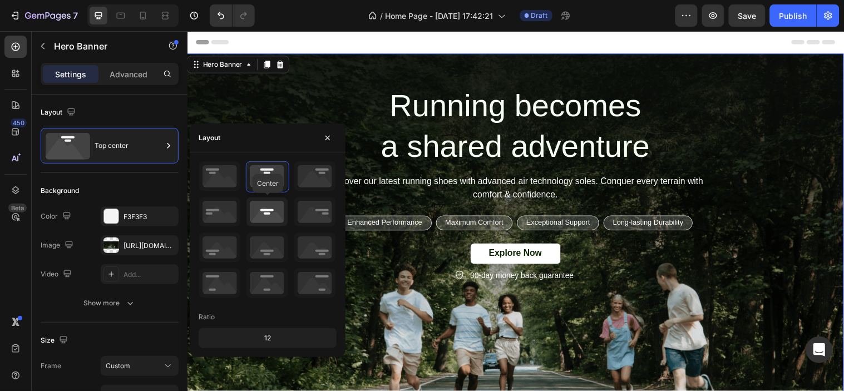
click at [270, 213] on icon at bounding box center [266, 211] width 41 height 29
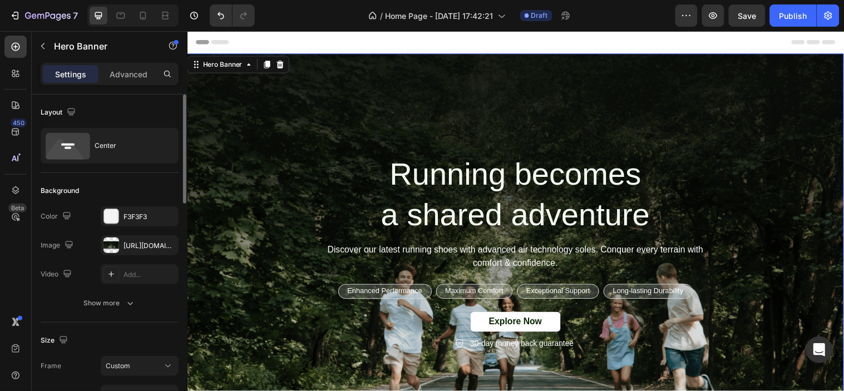
click at [114, 188] on div "Background" at bounding box center [110, 191] width 138 height 18
click at [126, 242] on div "[URL][DOMAIN_NAME]" at bounding box center [139, 246] width 32 height 10
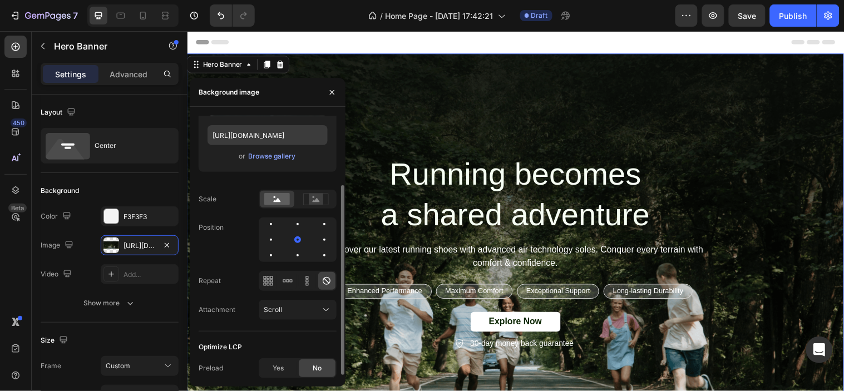
scroll to position [97, 0]
click at [308, 194] on rect at bounding box center [315, 200] width 25 height 12
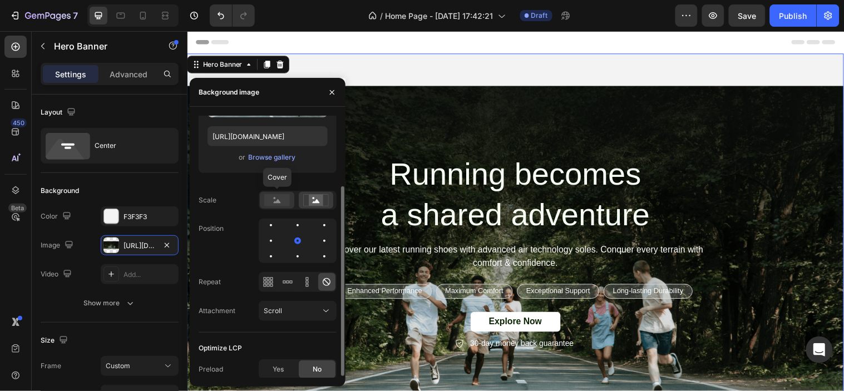
click at [279, 199] on rect at bounding box center [277, 200] width 26 height 12
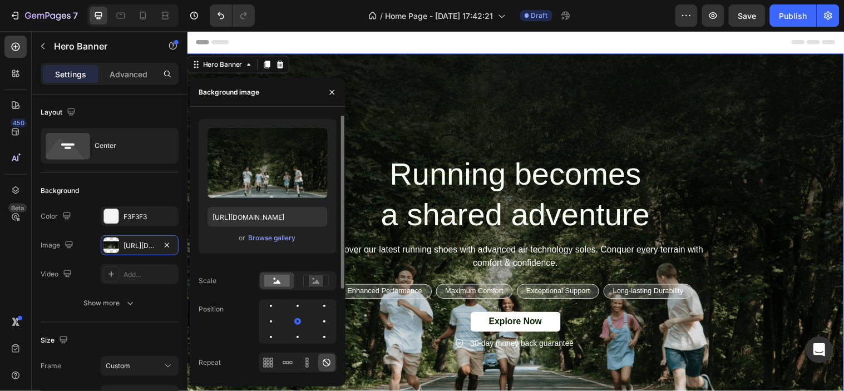
scroll to position [0, 0]
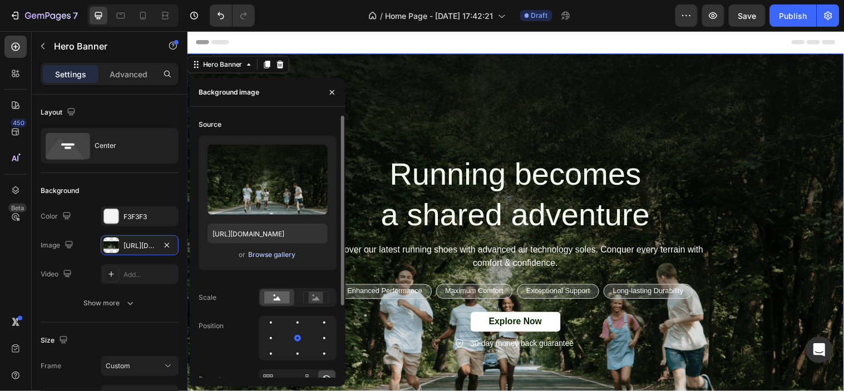
click at [269, 253] on div "Browse gallery" at bounding box center [271, 255] width 47 height 10
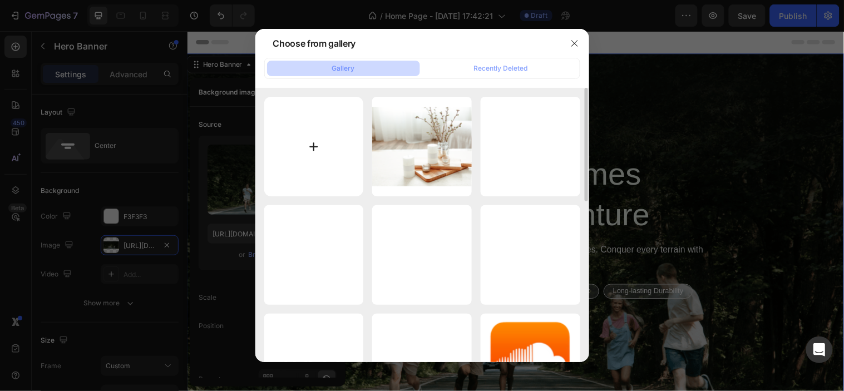
click at [315, 148] on input "file" at bounding box center [314, 147] width 100 height 100
type input "C:\fakepath\5150B5CA-399E-41B0-AAC3-E162BF7463FE.png"
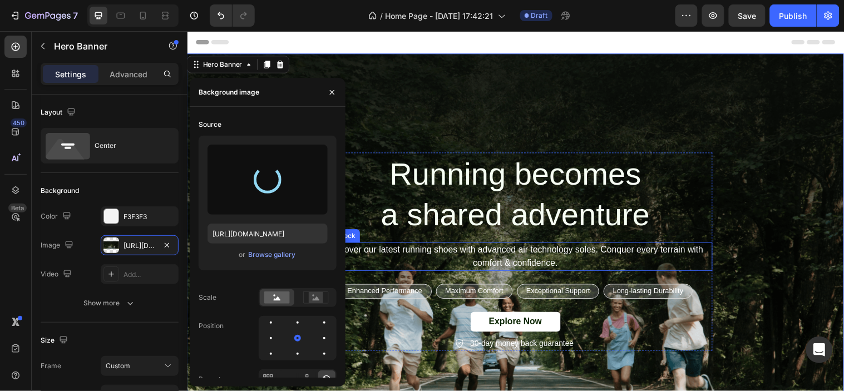
type input "[URL][DOMAIN_NAME]"
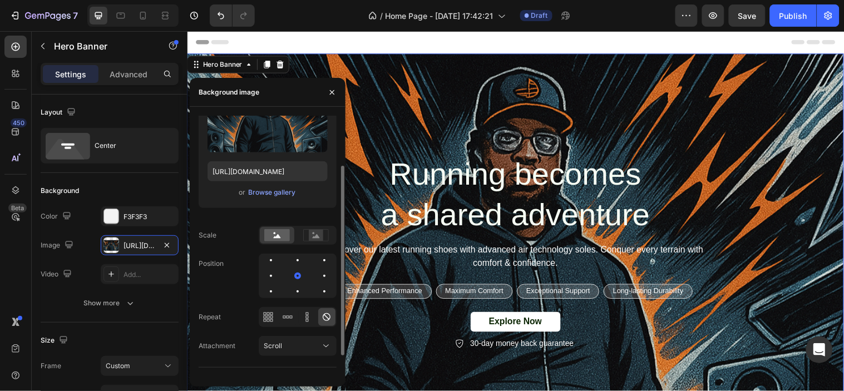
scroll to position [98, 0]
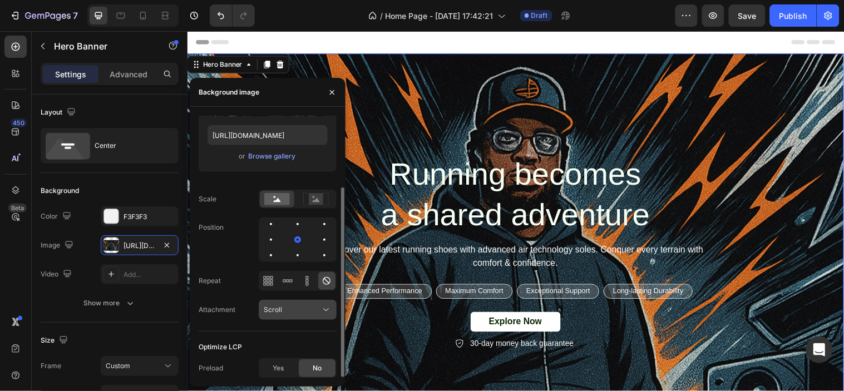
click at [287, 304] on div "Scroll" at bounding box center [298, 309] width 68 height 11
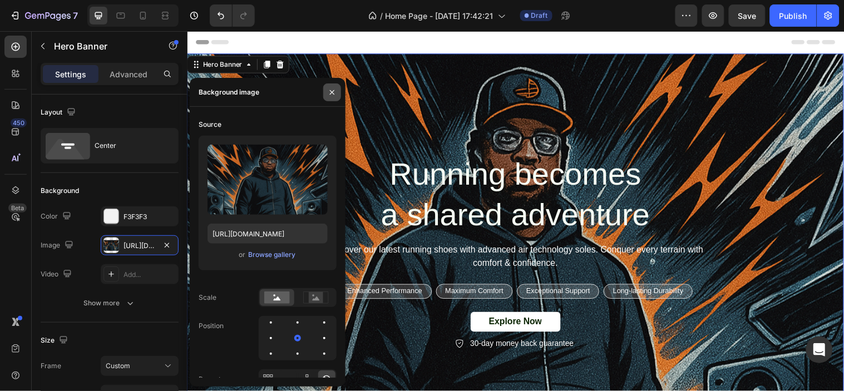
click at [325, 91] on button "button" at bounding box center [332, 92] width 18 height 18
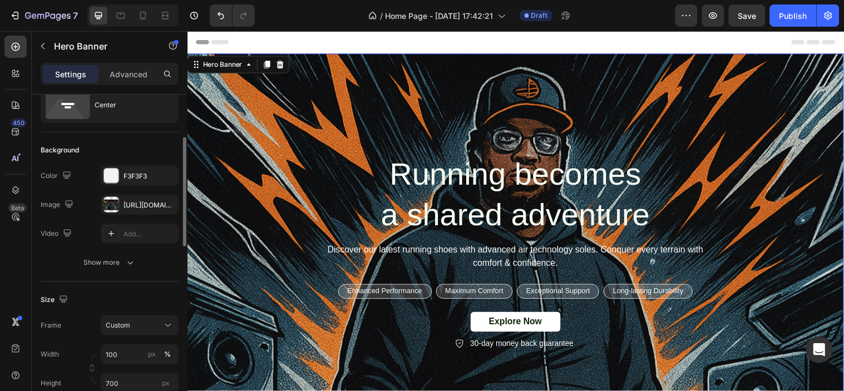
scroll to position [67, 0]
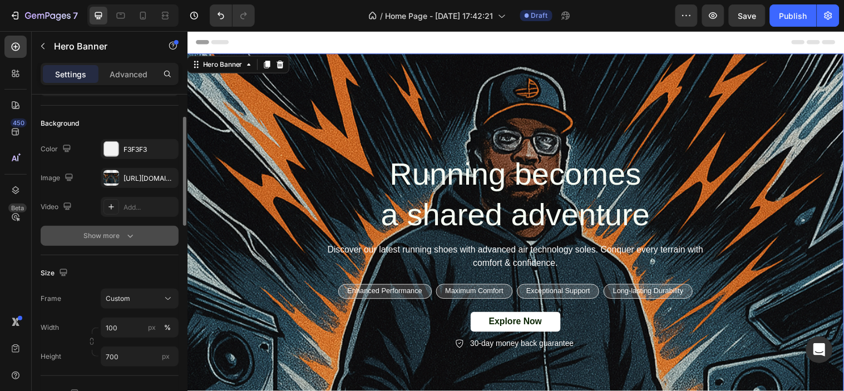
click at [115, 238] on div "Show more" at bounding box center [110, 235] width 52 height 11
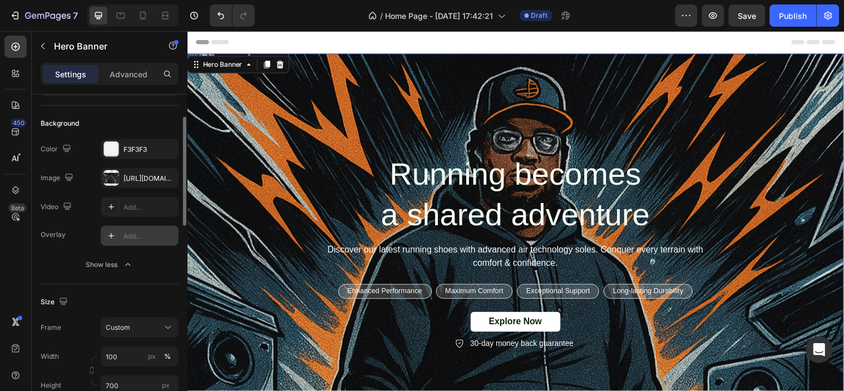
click at [115, 236] on icon at bounding box center [111, 235] width 9 height 9
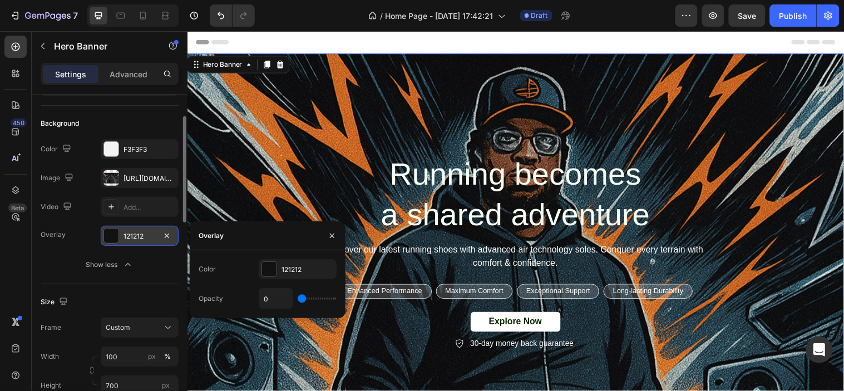
type input "48%"
type input "48"
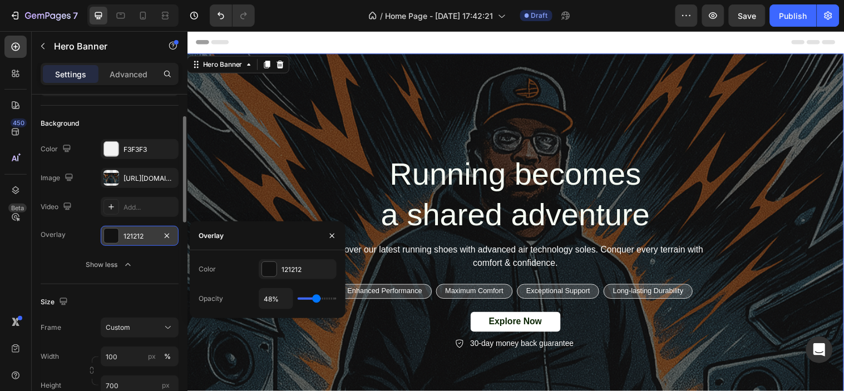
type input "56%"
drag, startPoint x: 306, startPoint y: 297, endPoint x: 319, endPoint y: 295, distance: 13.0
type input "56"
click at [319, 297] on input "range" at bounding box center [316, 298] width 39 height 2
type input "66%"
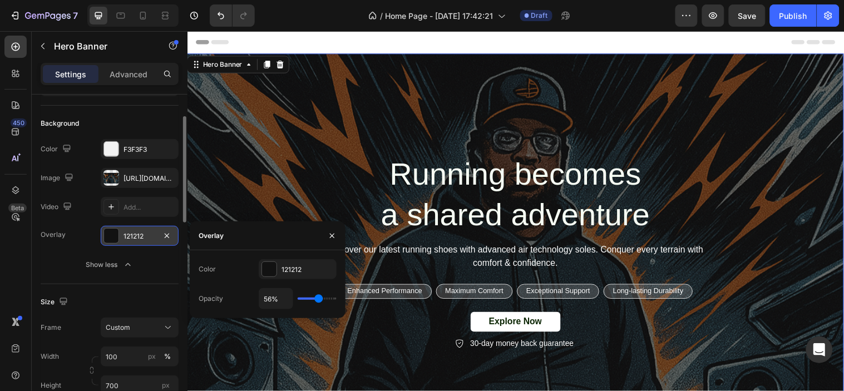
type input "66"
type input "75%"
type input "75"
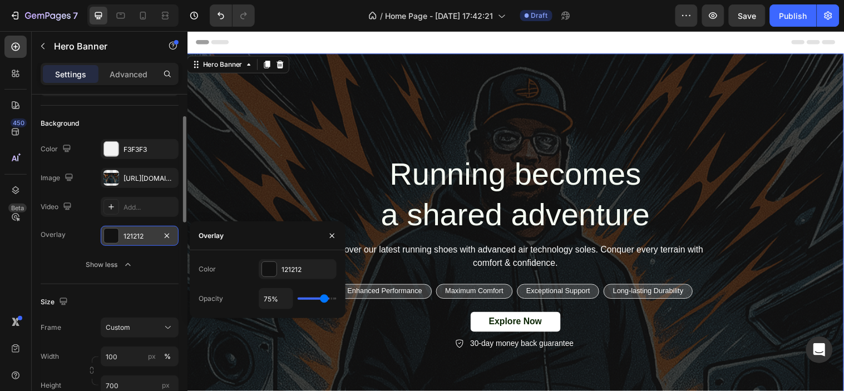
type input "79%"
type input "79"
type input "81%"
type input "81"
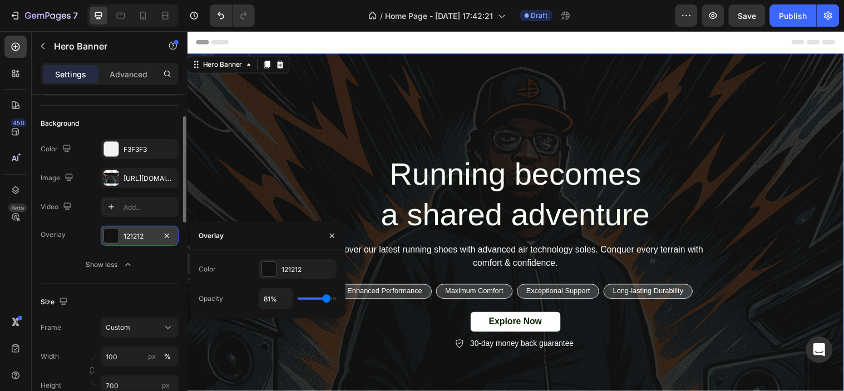
type input "83%"
drag, startPoint x: 319, startPoint y: 295, endPoint x: 326, endPoint y: 295, distance: 7.8
type input "83"
click at [326, 297] on input "range" at bounding box center [316, 298] width 39 height 2
type input "81%"
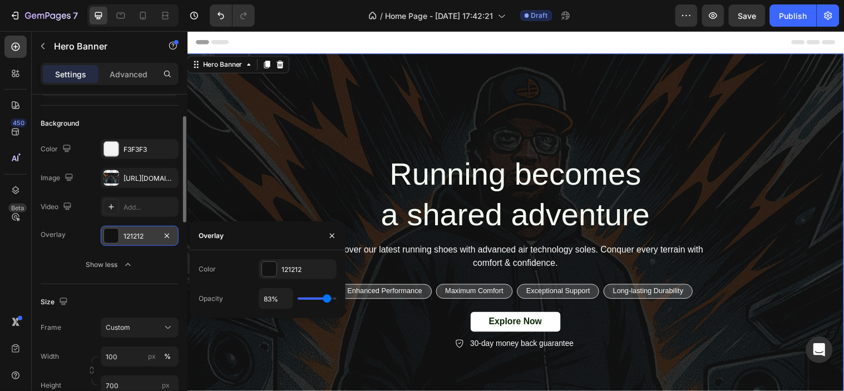
type input "81"
type input "79%"
type input "79"
click at [325, 297] on input "range" at bounding box center [316, 298] width 39 height 2
click at [329, 234] on icon "button" at bounding box center [332, 235] width 9 height 9
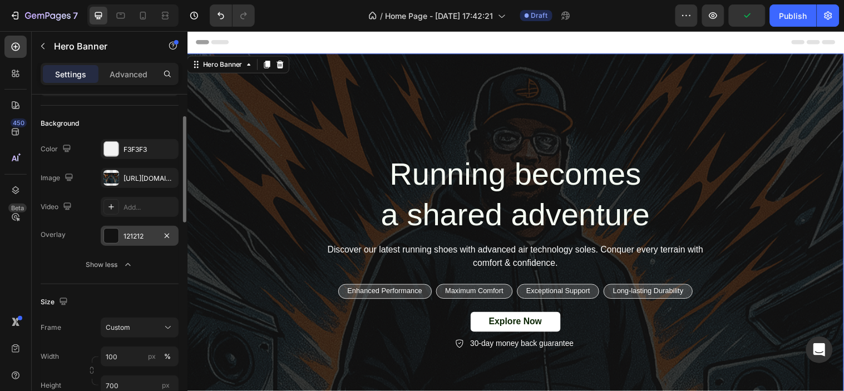
scroll to position [137, 0]
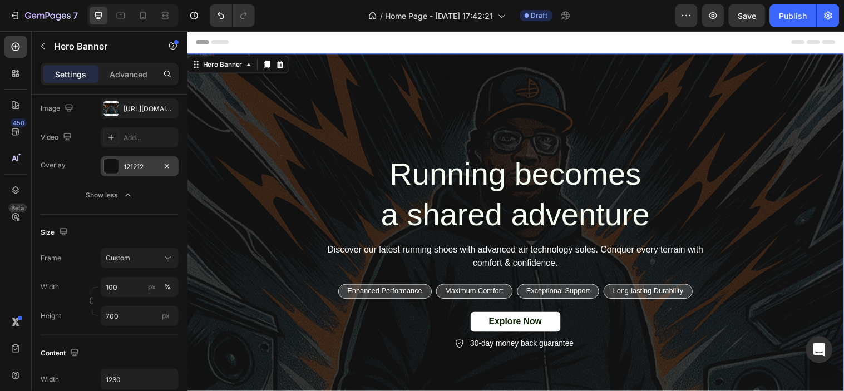
click at [203, 41] on icon at bounding box center [200, 42] width 8 height 8
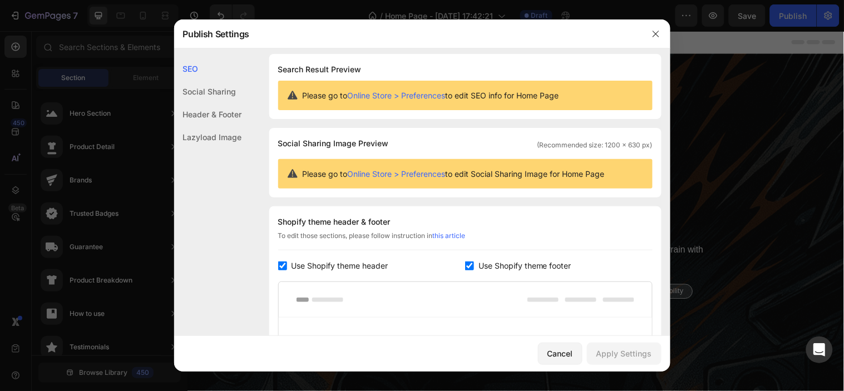
scroll to position [0, 0]
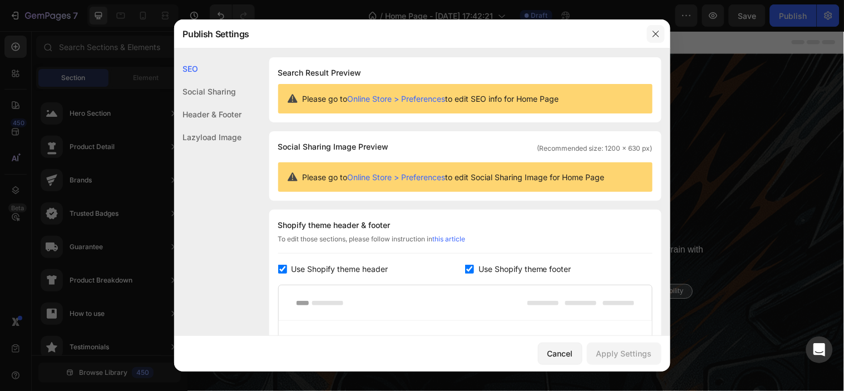
click at [658, 30] on icon "button" at bounding box center [655, 33] width 9 height 9
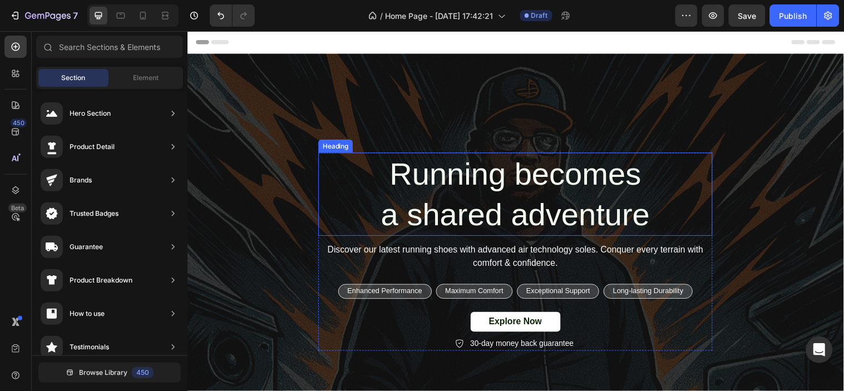
click at [443, 180] on h2 "Running becomes a shared adventure" at bounding box center [520, 196] width 400 height 85
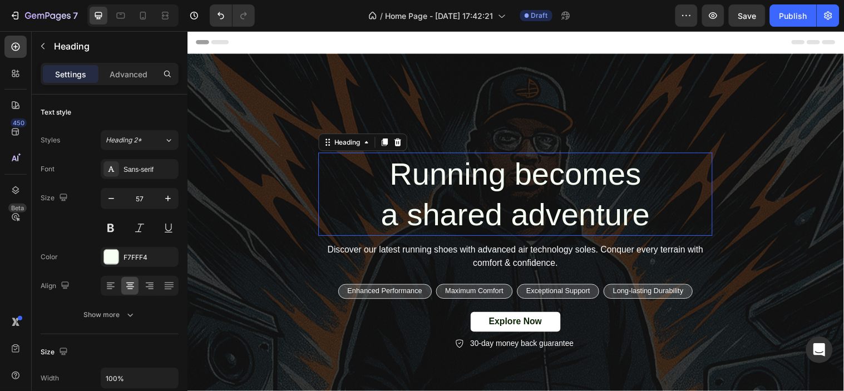
click at [443, 180] on p "Running becomes a shared adventure" at bounding box center [520, 196] width 398 height 82
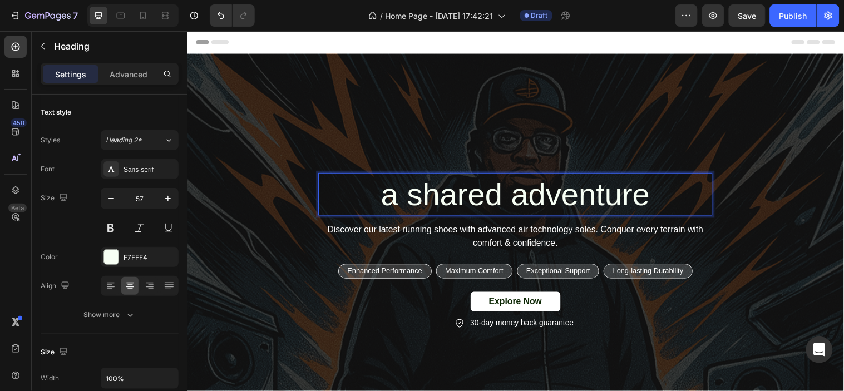
click at [613, 204] on p "a shared adventure" at bounding box center [520, 196] width 398 height 41
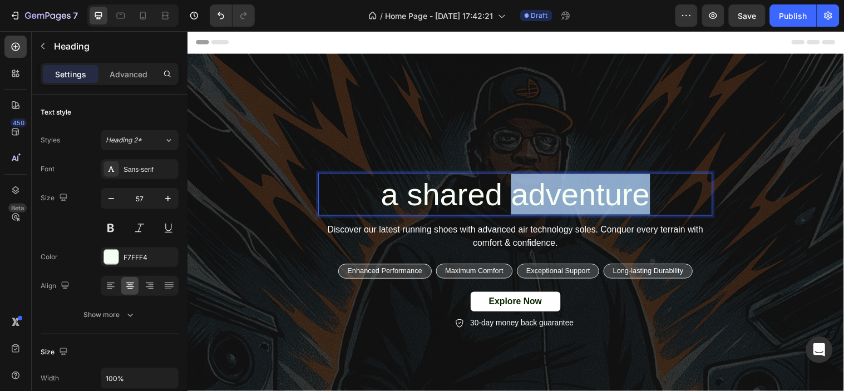
click at [613, 204] on p "a shared adventure" at bounding box center [520, 196] width 398 height 41
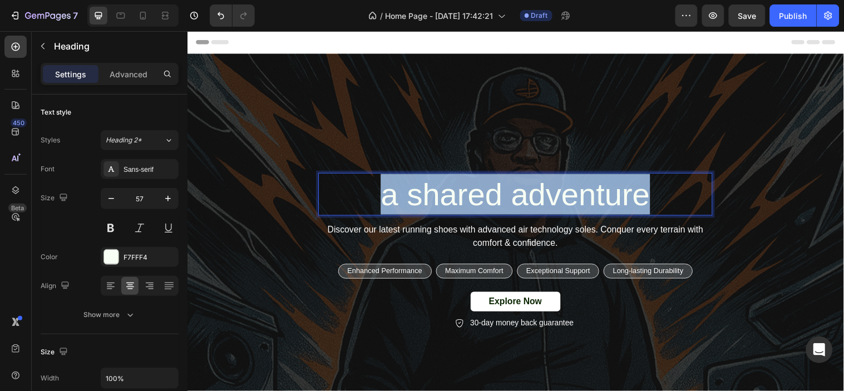
click at [613, 204] on p "a shared adventure" at bounding box center [520, 196] width 398 height 41
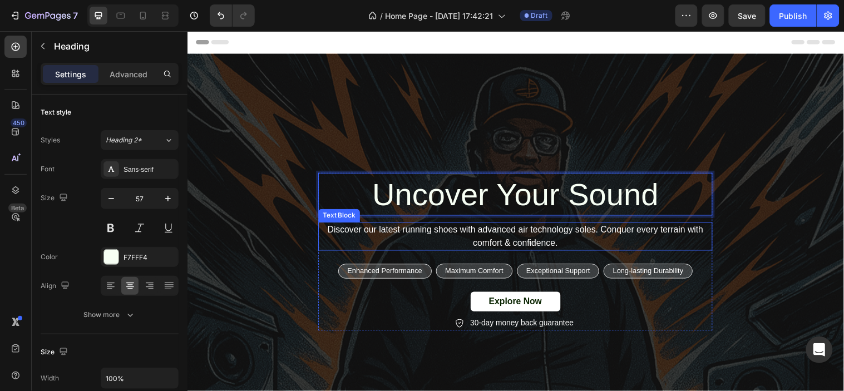
click at [520, 237] on p "Discover our latest running shoes with advanced air technology soles. Conquer e…" at bounding box center [520, 239] width 398 height 27
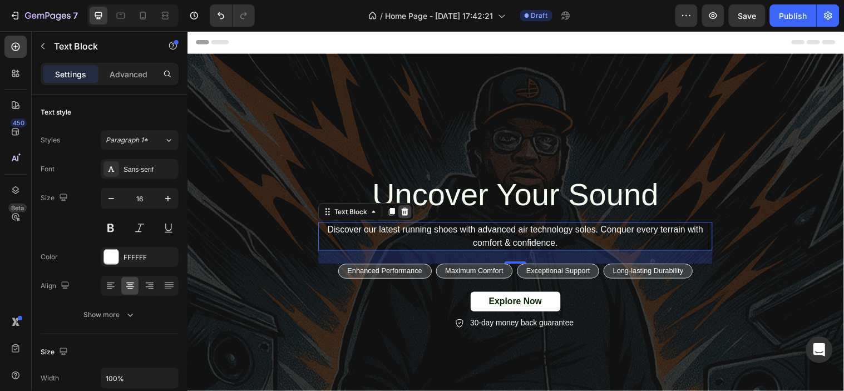
click at [405, 212] on icon at bounding box center [408, 214] width 7 height 8
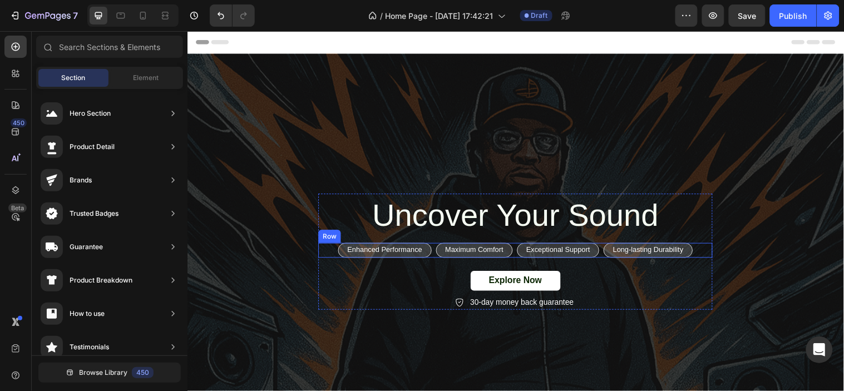
click at [704, 256] on div "Enhanced Performance Text Block Row Maximum Comfort Text Block Row Exceptional …" at bounding box center [520, 253] width 400 height 15
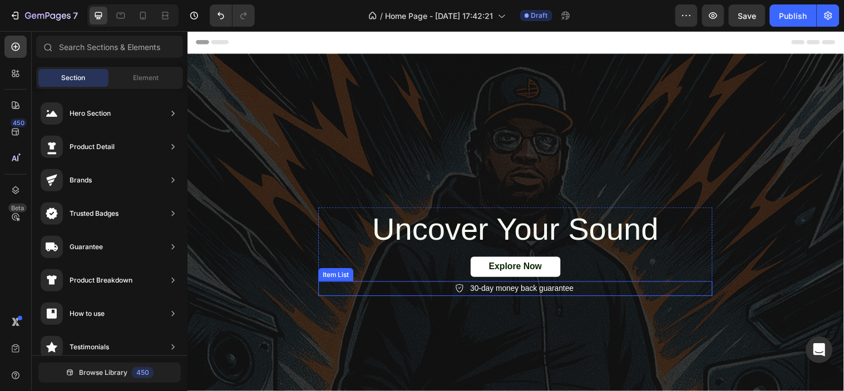
click at [550, 294] on p "30-day money back guarantee" at bounding box center [526, 292] width 105 height 12
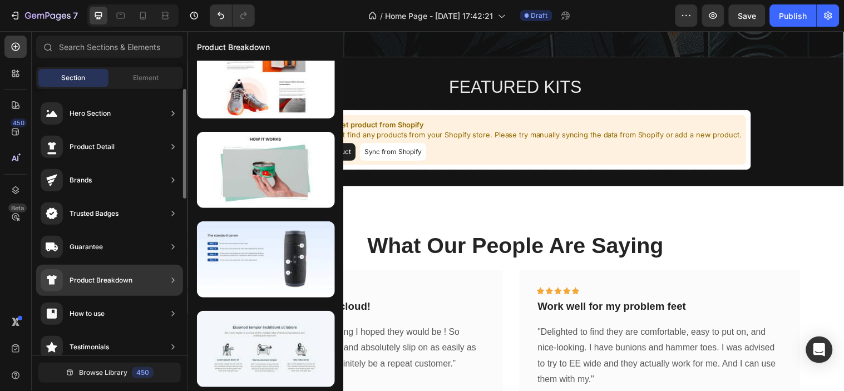
scroll to position [21, 0]
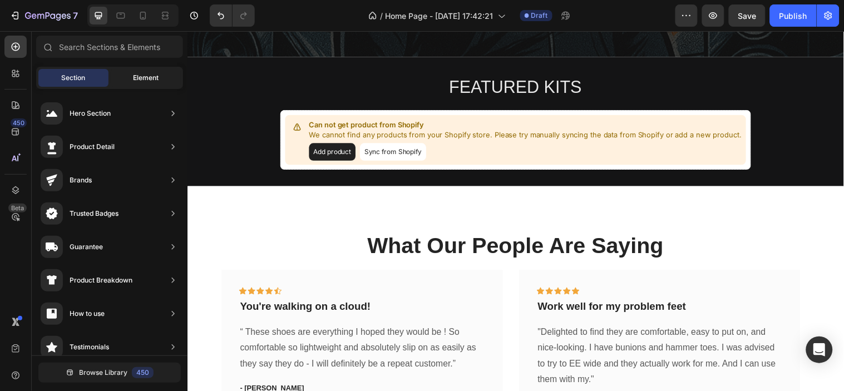
click at [152, 75] on span "Element" at bounding box center [146, 78] width 26 height 10
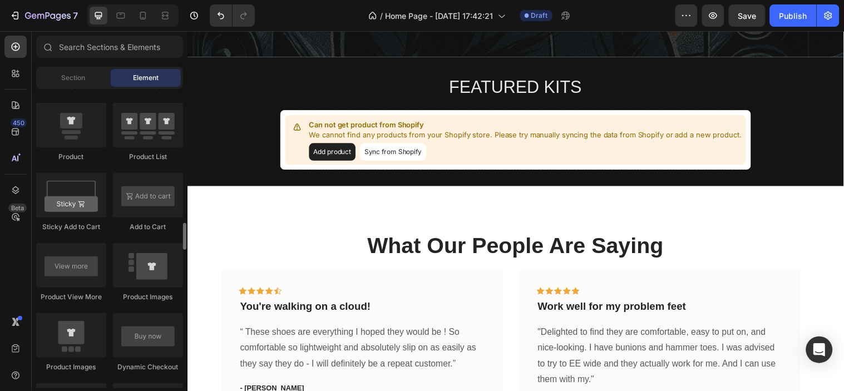
scroll to position [1494, 0]
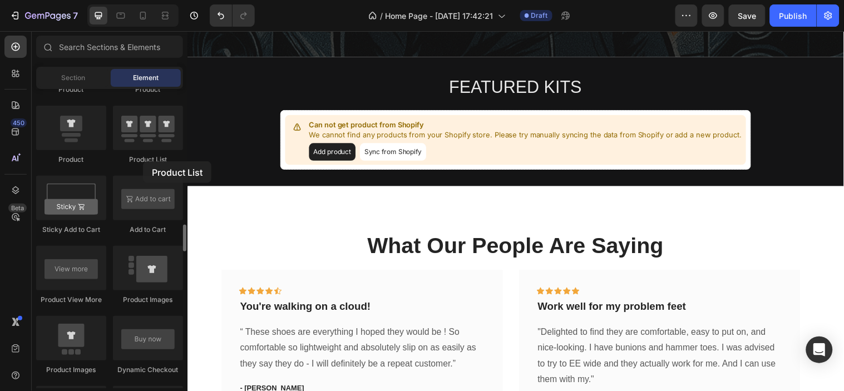
drag, startPoint x: 190, startPoint y: 158, endPoint x: 110, endPoint y: 140, distance: 81.6
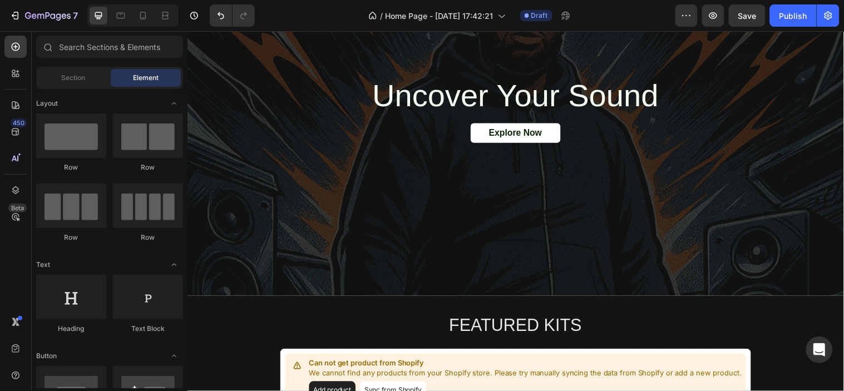
scroll to position [145, 0]
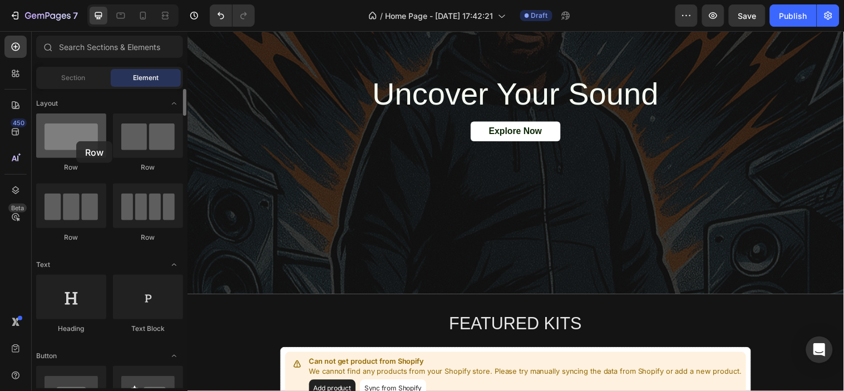
click at [76, 141] on div at bounding box center [71, 135] width 70 height 44
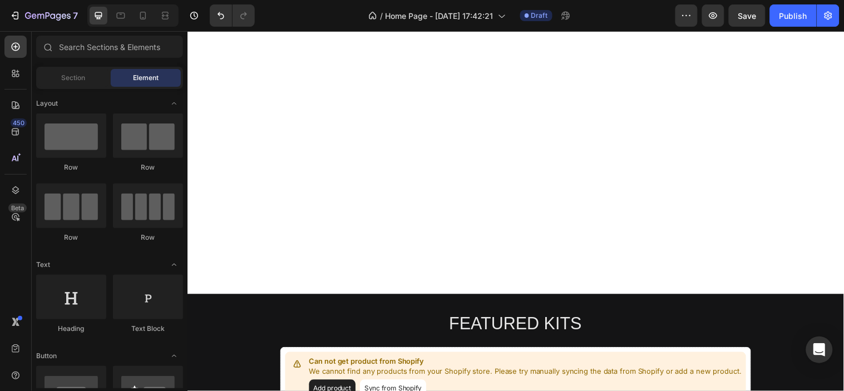
scroll to position [434, 0]
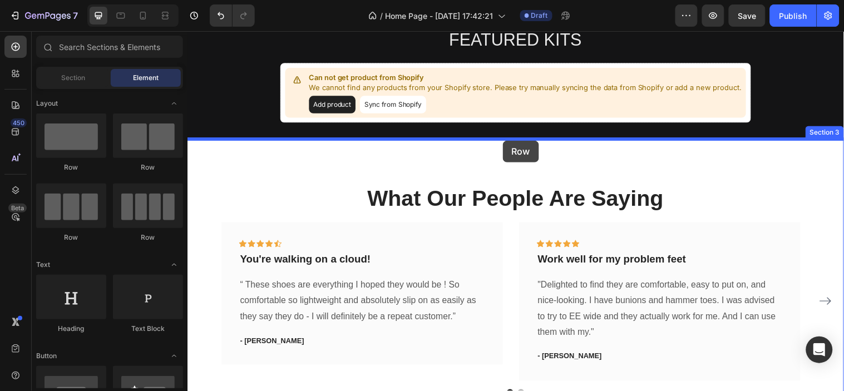
drag, startPoint x: 260, startPoint y: 180, endPoint x: 507, endPoint y: 142, distance: 249.8
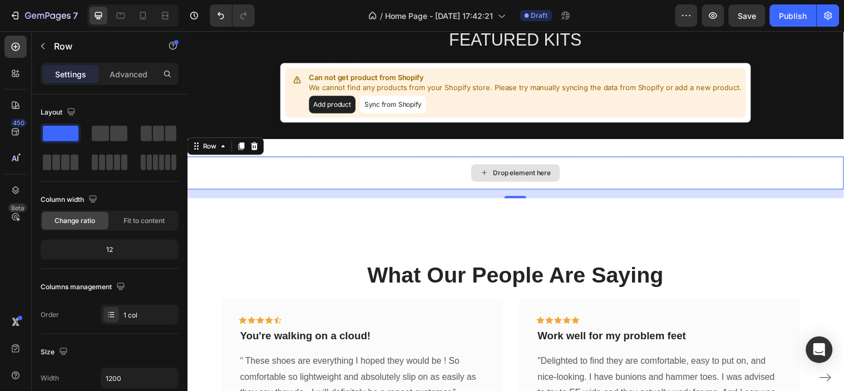
click at [526, 172] on div "Drop element here" at bounding box center [527, 174] width 59 height 9
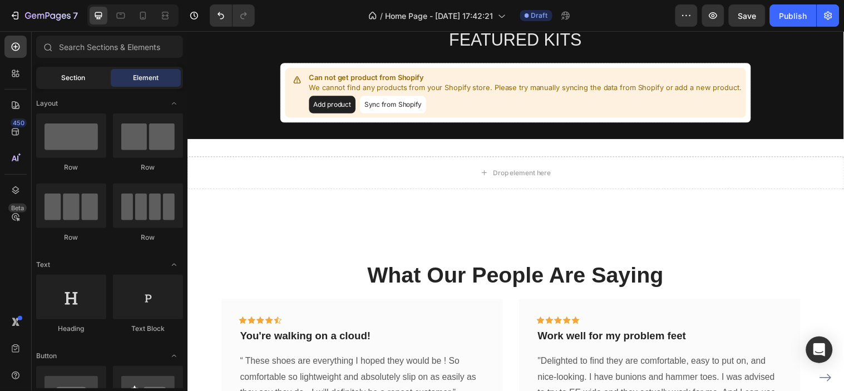
click at [85, 77] on span "Section" at bounding box center [74, 78] width 24 height 10
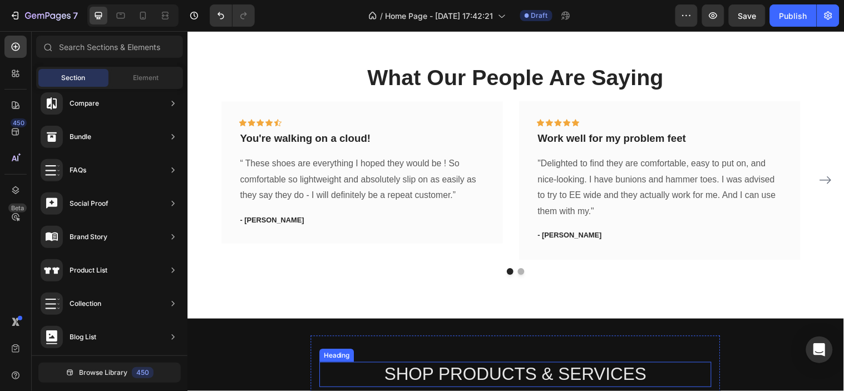
scroll to position [875, 0]
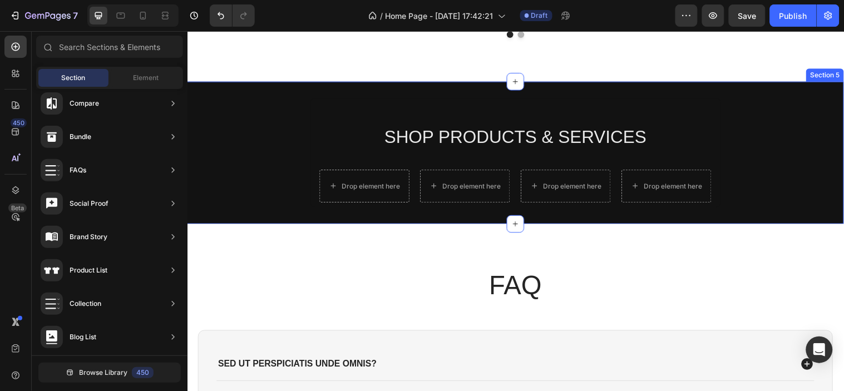
click at [249, 113] on div "SHOP PRODUCTS & SERVICES Heading Drop element here Drop element here Drop eleme…" at bounding box center [520, 153] width 667 height 111
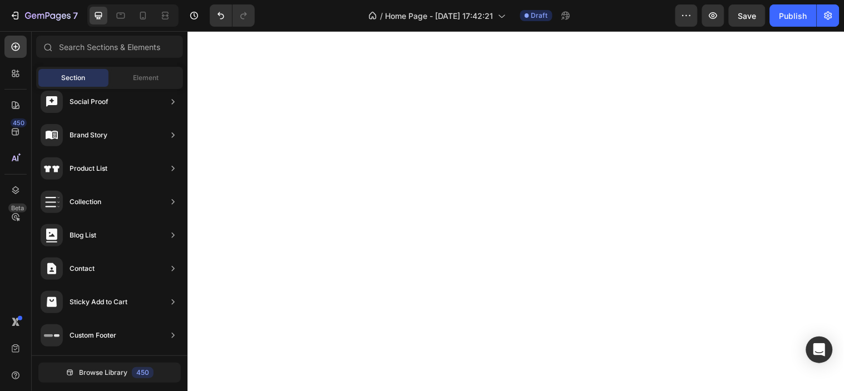
scroll to position [0, 0]
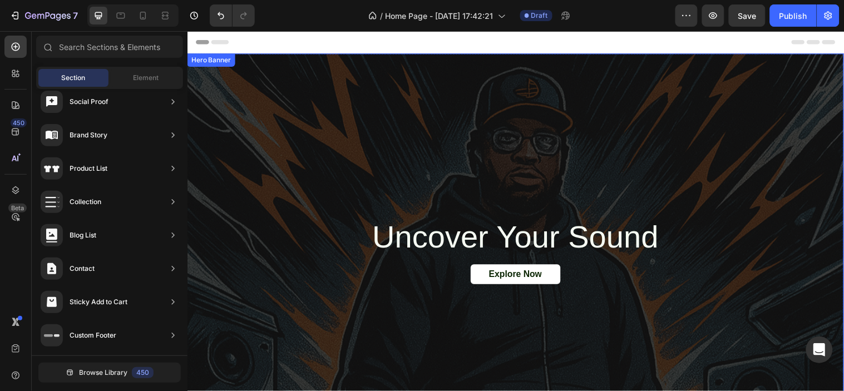
click at [267, 104] on div "Overlay" at bounding box center [520, 247] width 667 height 389
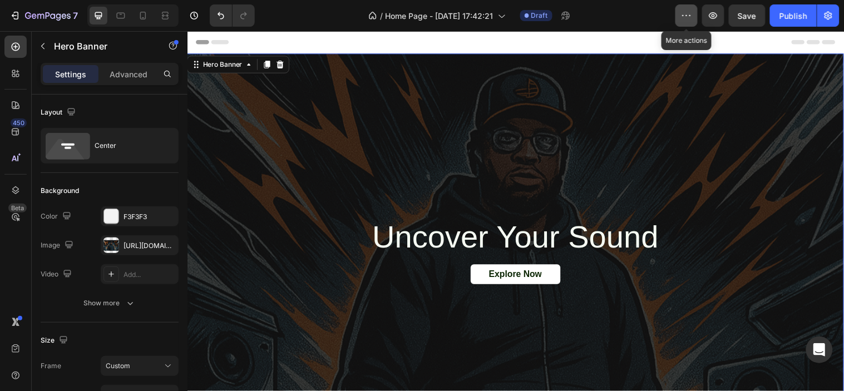
click at [695, 14] on button "button" at bounding box center [686, 15] width 22 height 22
click at [627, 14] on div "/ Home Page - [DATE] 17:42:21 Draft" at bounding box center [469, 15] width 411 height 22
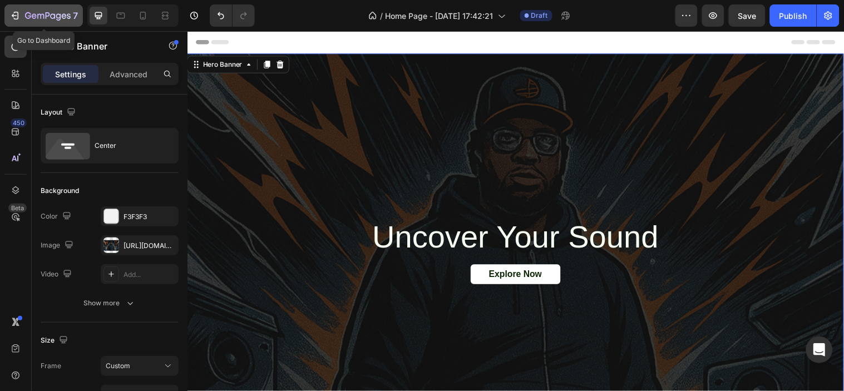
click at [17, 18] on icon "button" at bounding box center [14, 15] width 11 height 11
